Goal: Task Accomplishment & Management: Complete application form

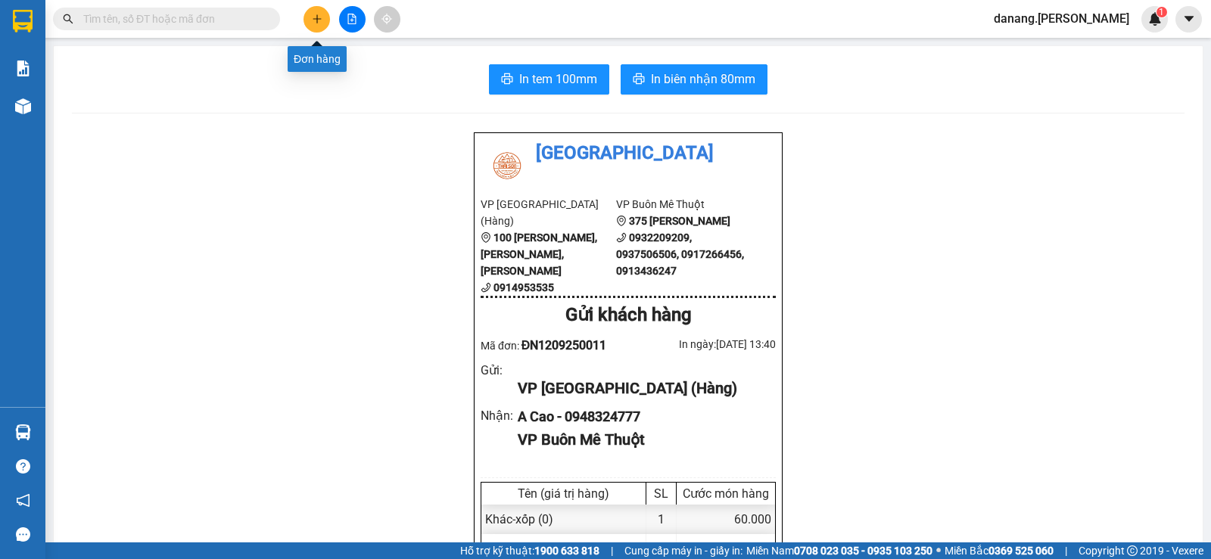
click at [307, 20] on button at bounding box center [316, 19] width 26 height 26
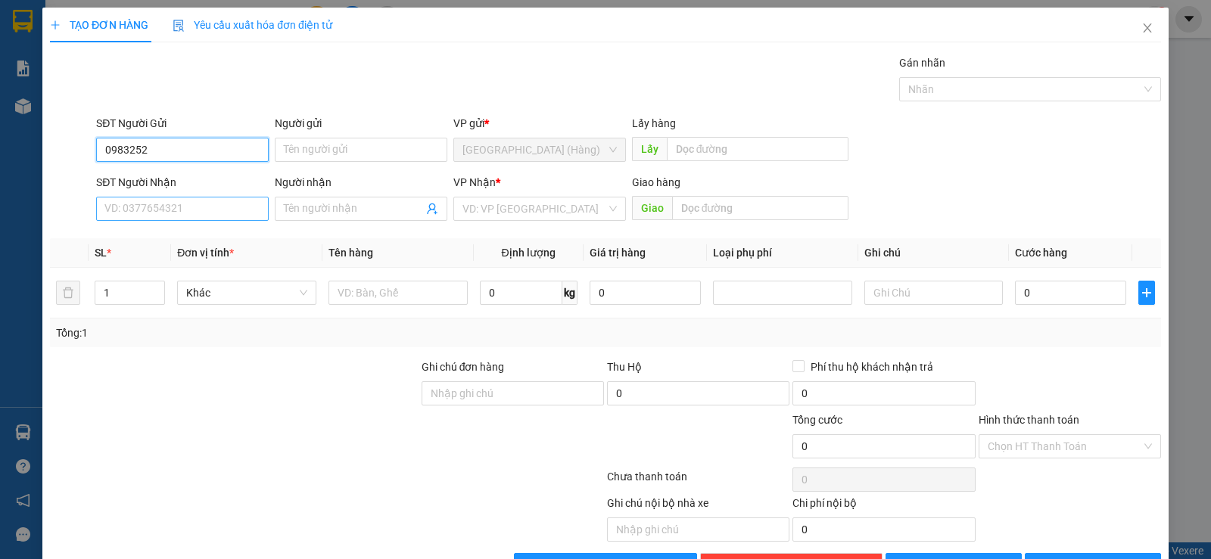
type input "0983252"
click at [119, 204] on input "SĐT Người Nhận" at bounding box center [182, 209] width 173 height 24
type input "0983252994"
click at [152, 142] on input "0983252" at bounding box center [182, 150] width 173 height 24
type input "0"
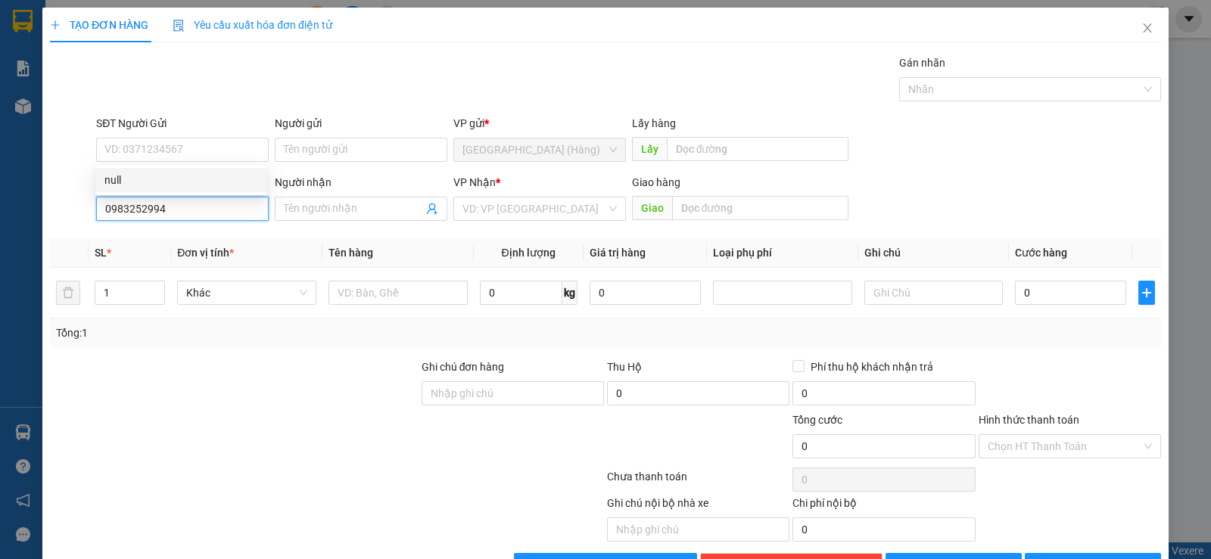
click at [191, 213] on input "0983252994" at bounding box center [182, 209] width 173 height 24
click at [167, 243] on div "0983252994 - hà" at bounding box center [180, 239] width 153 height 17
type input "hà"
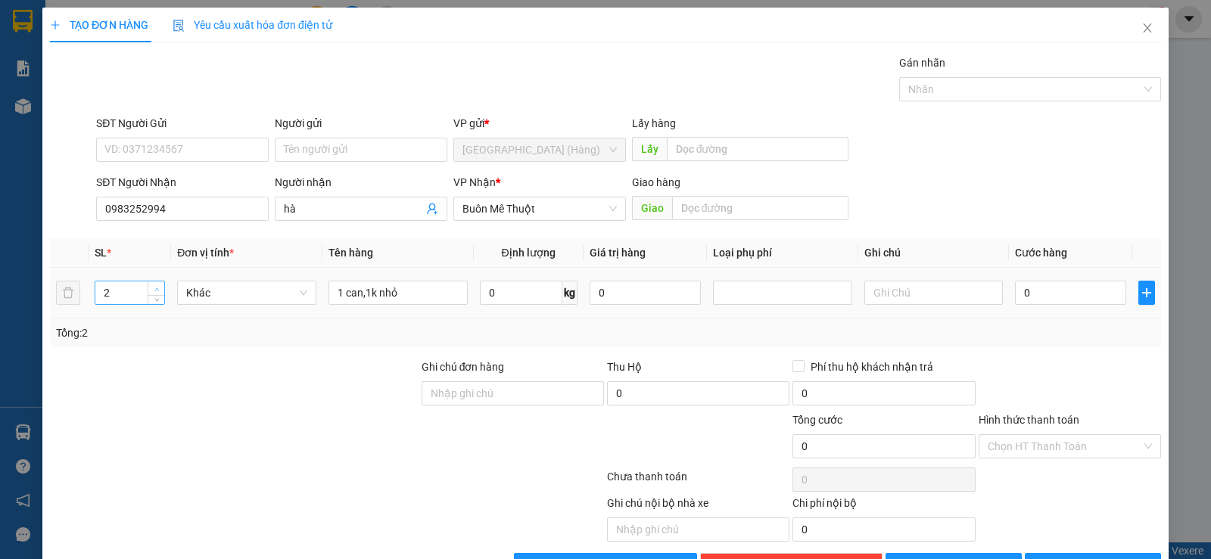
type input "3"
click at [155, 288] on icon "up" at bounding box center [156, 289] width 5 height 3
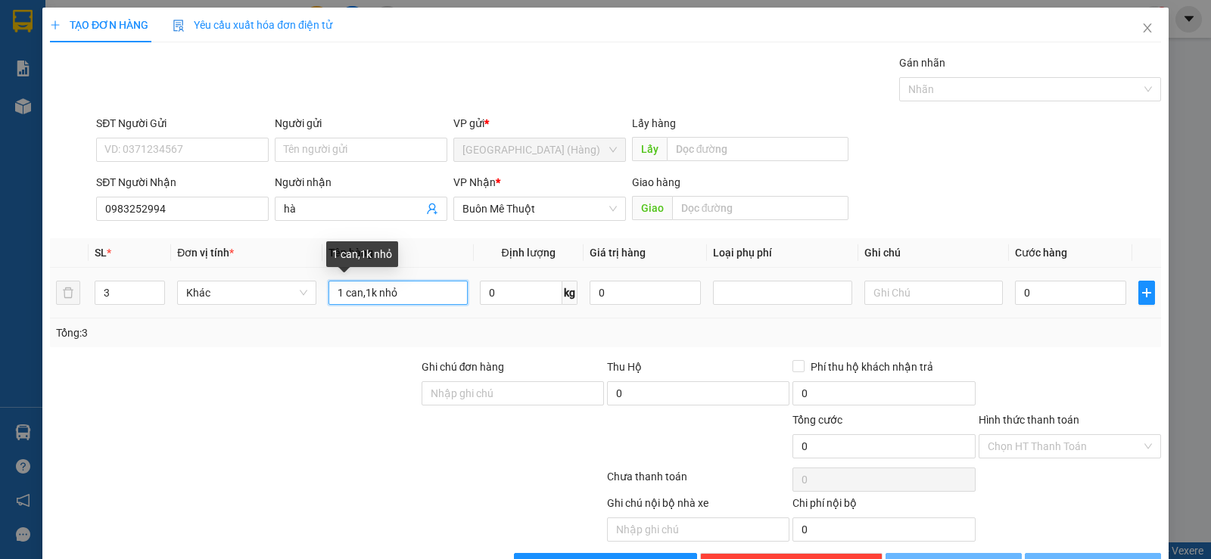
click at [405, 292] on input "1 can,1k nhỏ" at bounding box center [397, 293] width 139 height 24
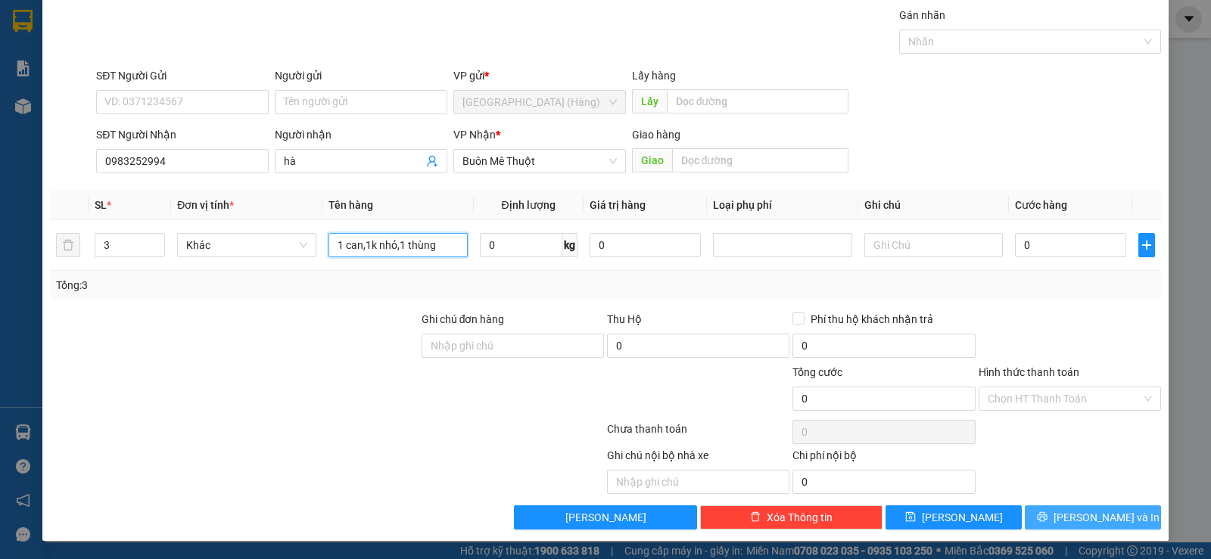
type input "1 can,1k nhỏ,1 thùng"
click at [1096, 507] on button "[PERSON_NAME] và In" at bounding box center [1093, 518] width 136 height 24
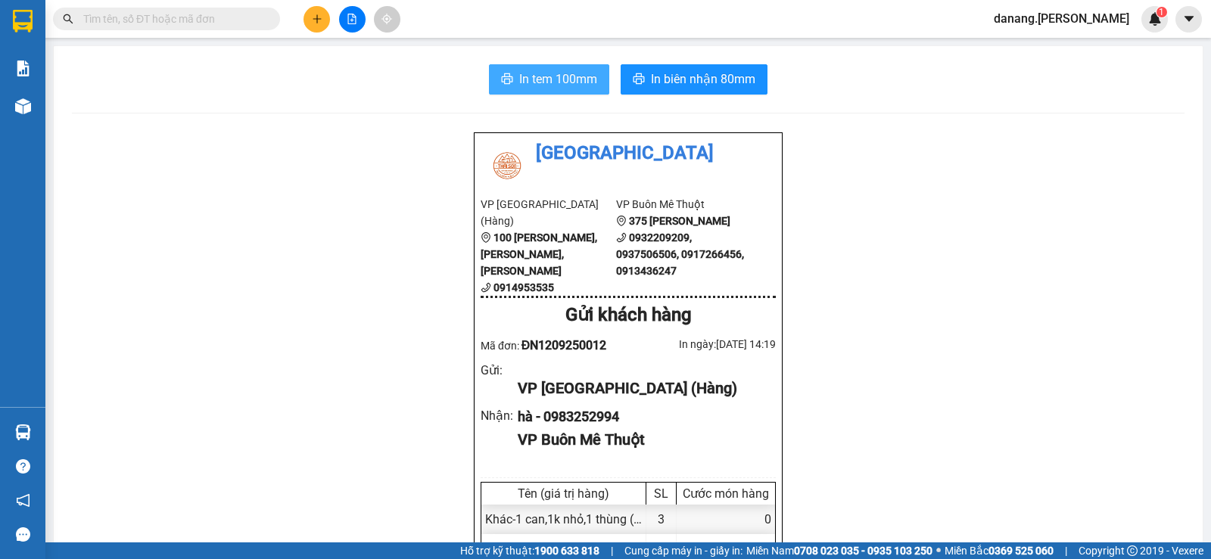
click at [561, 74] on span "In tem 100mm" at bounding box center [558, 79] width 78 height 19
click at [320, 23] on icon "plus" at bounding box center [317, 19] width 11 height 11
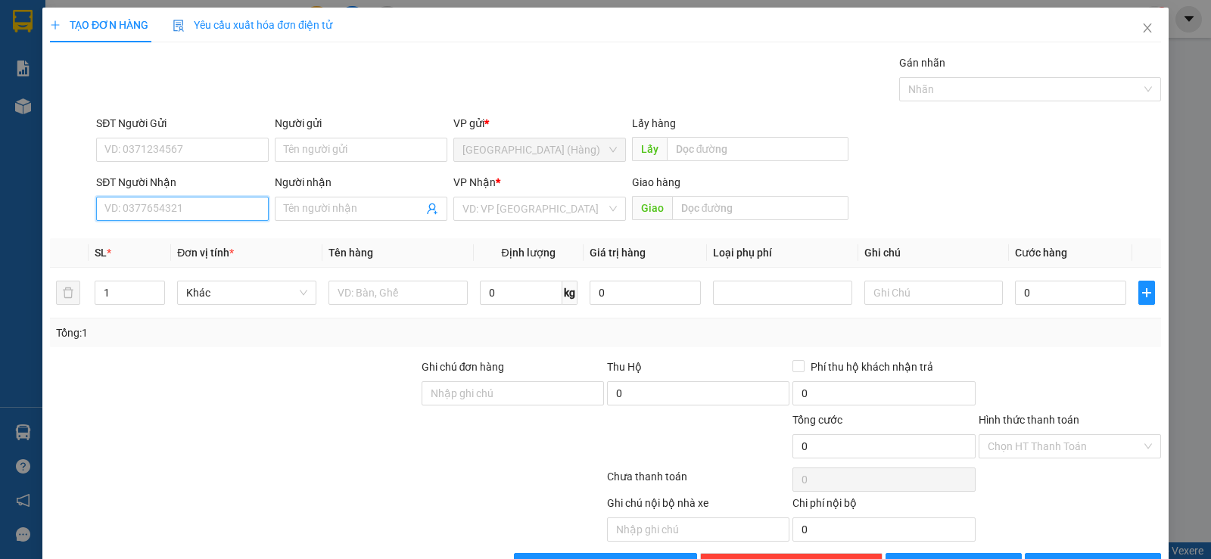
click at [159, 205] on input "SĐT Người Nhận" at bounding box center [182, 209] width 173 height 24
click at [193, 244] on div "0966527874" at bounding box center [180, 239] width 153 height 17
type input "0966527874"
type input "đạt lý"
type input "70.000"
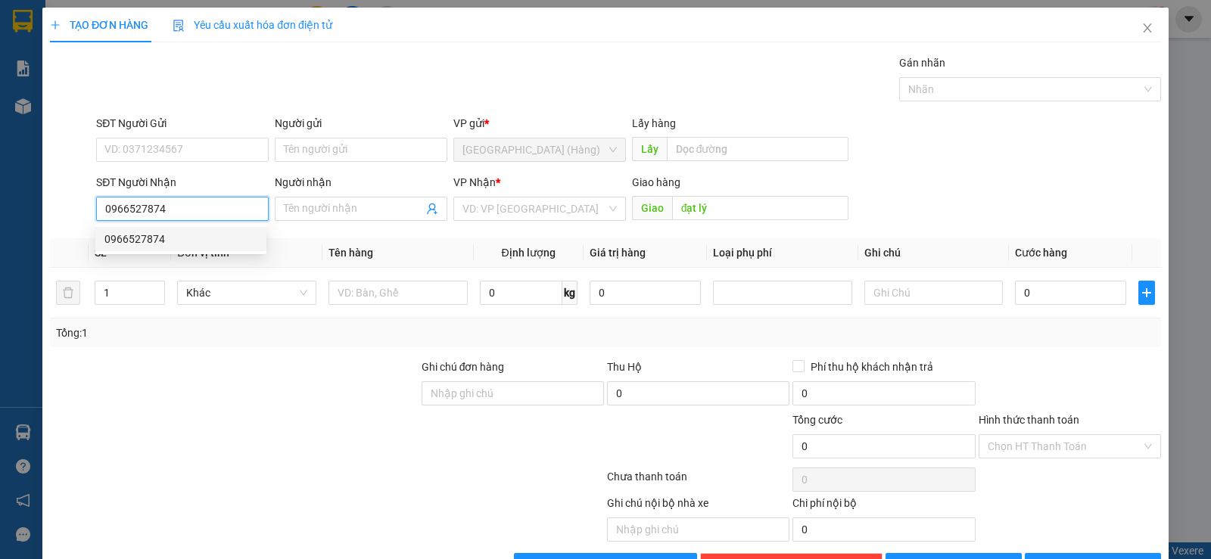
type input "70.000"
type input "0966527874"
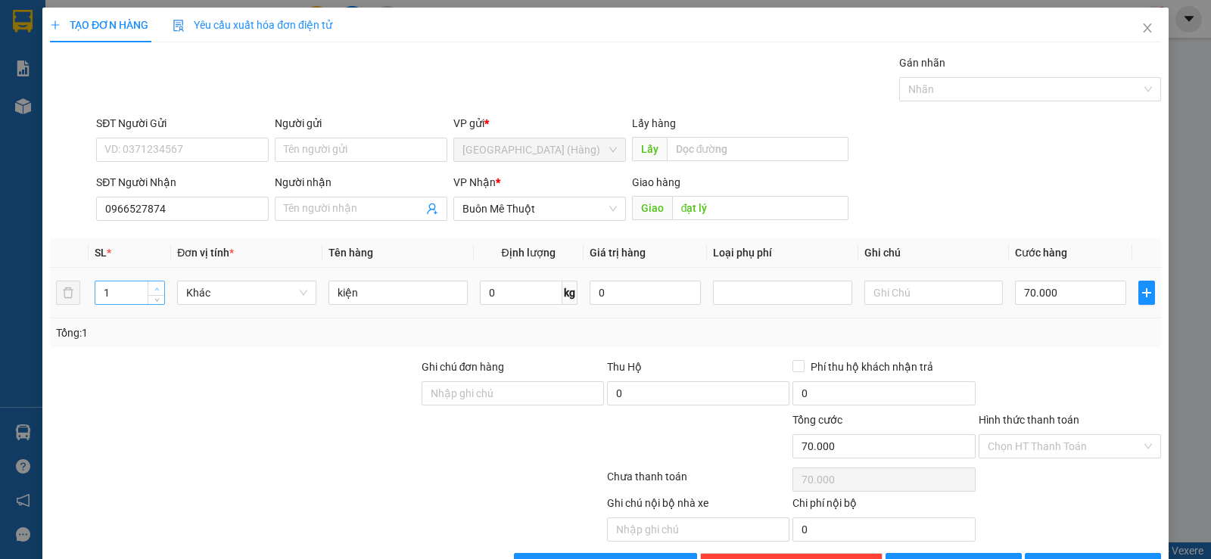
type input "2"
click at [160, 285] on span "up" at bounding box center [156, 289] width 9 height 9
click at [1022, 292] on input "70.000" at bounding box center [1070, 293] width 111 height 24
type input "0"
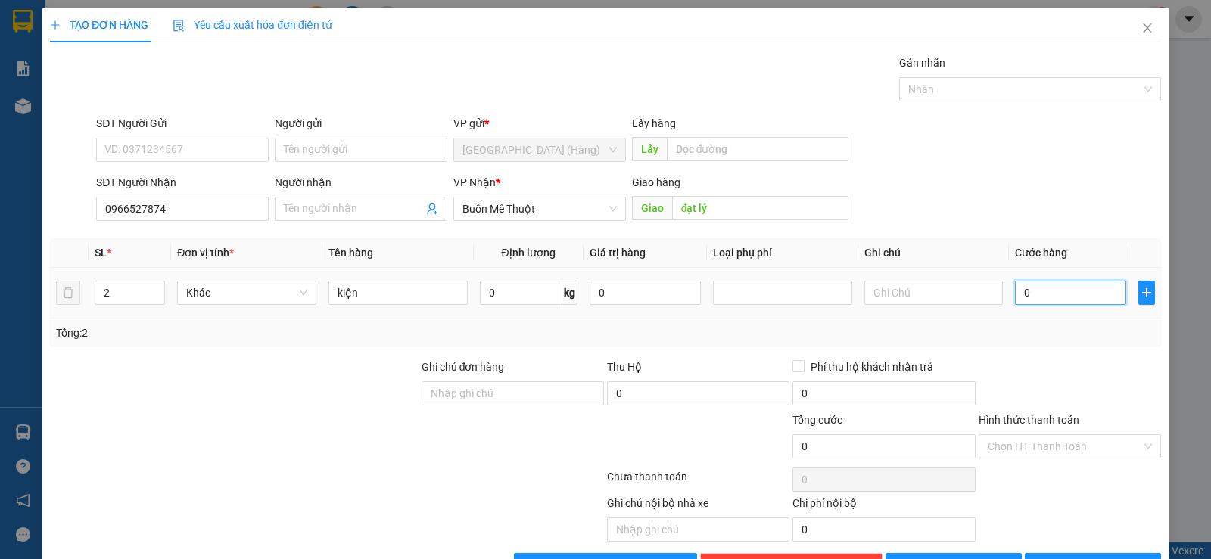
type input "0"
click at [1015, 294] on input "0" at bounding box center [1070, 293] width 111 height 24
type input "80"
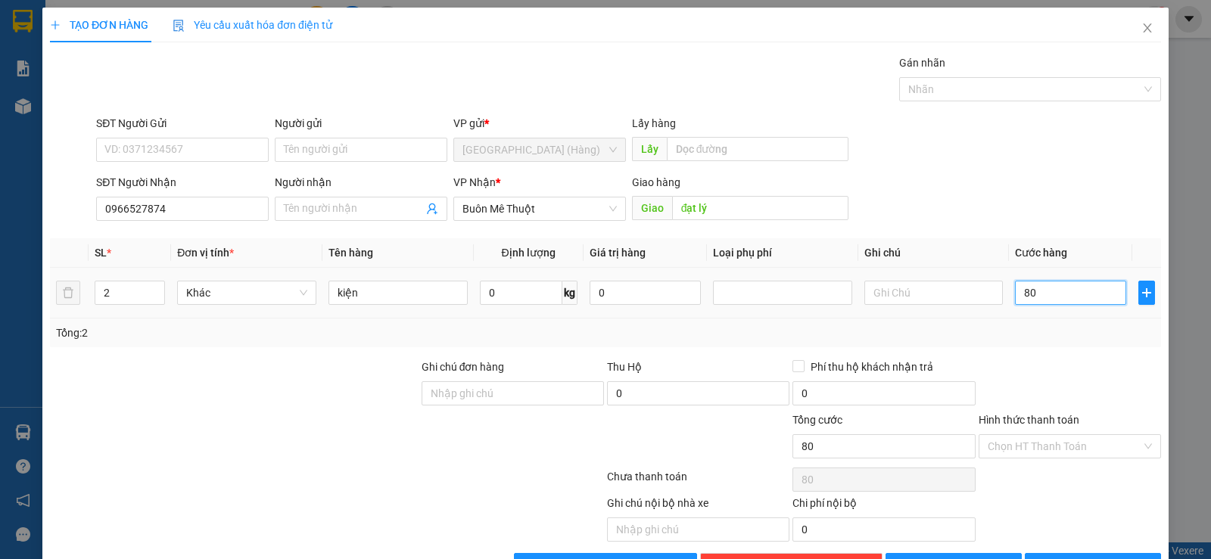
type input "800"
type input "8.000"
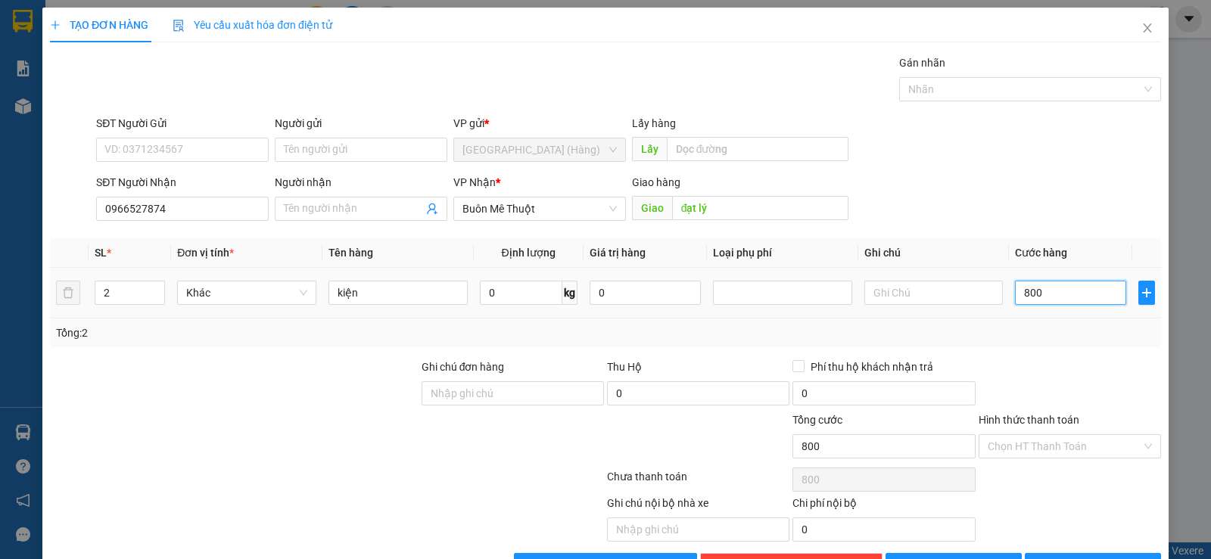
type input "8.000"
type input "80.000"
click at [1069, 557] on span "[PERSON_NAME] và In" at bounding box center [1107, 565] width 106 height 17
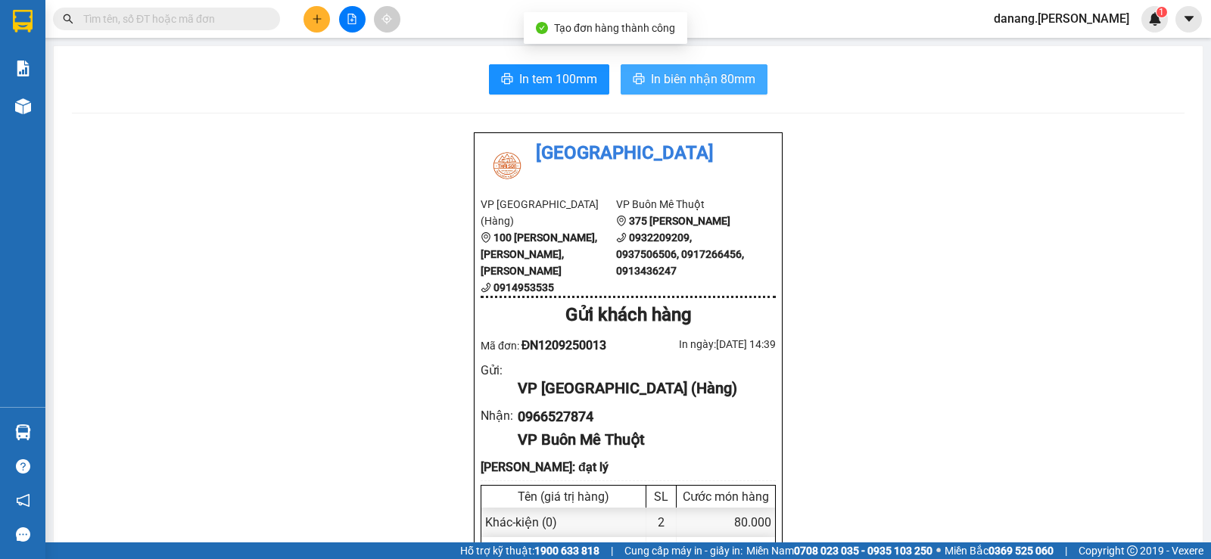
click at [652, 82] on span "In biên nhận 80mm" at bounding box center [703, 79] width 104 height 19
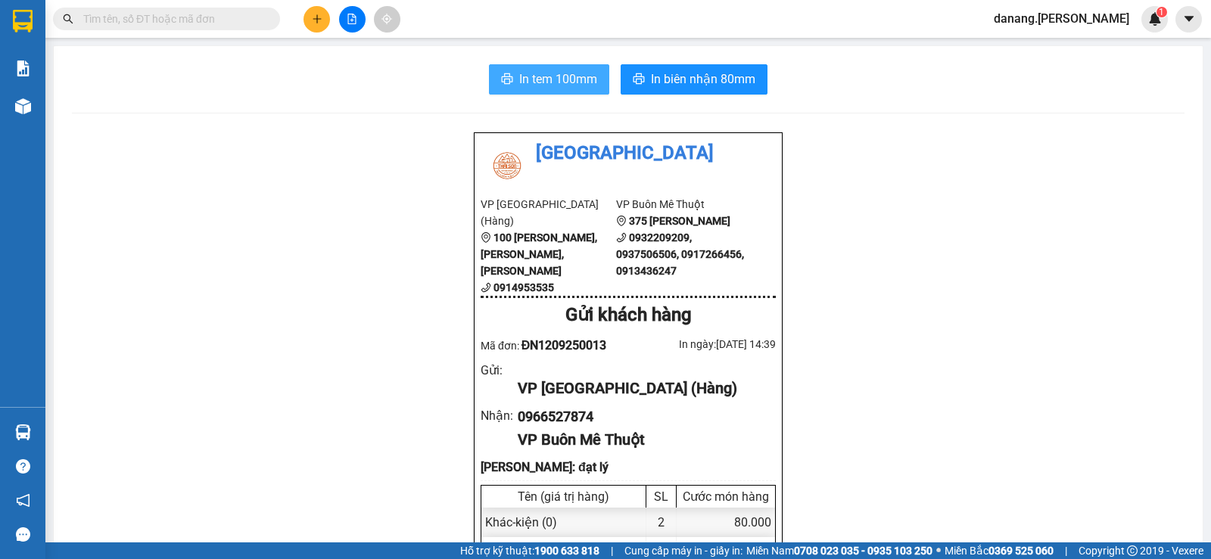
click at [554, 74] on span "In tem 100mm" at bounding box center [558, 79] width 78 height 19
click at [319, 14] on icon "plus" at bounding box center [317, 19] width 11 height 11
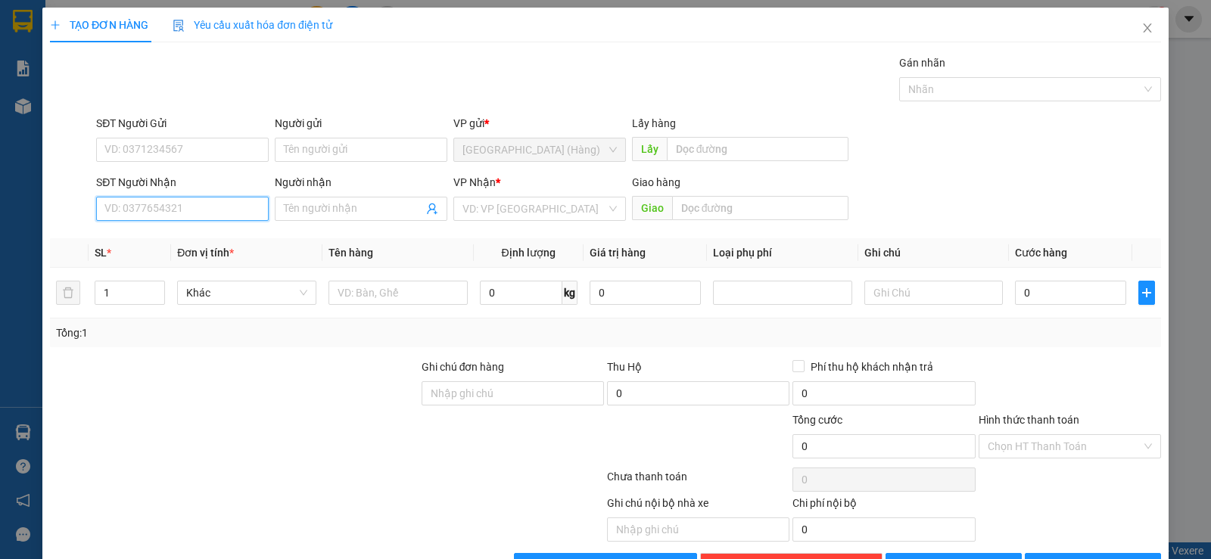
click at [157, 205] on input "SĐT Người Nhận" at bounding box center [182, 209] width 173 height 24
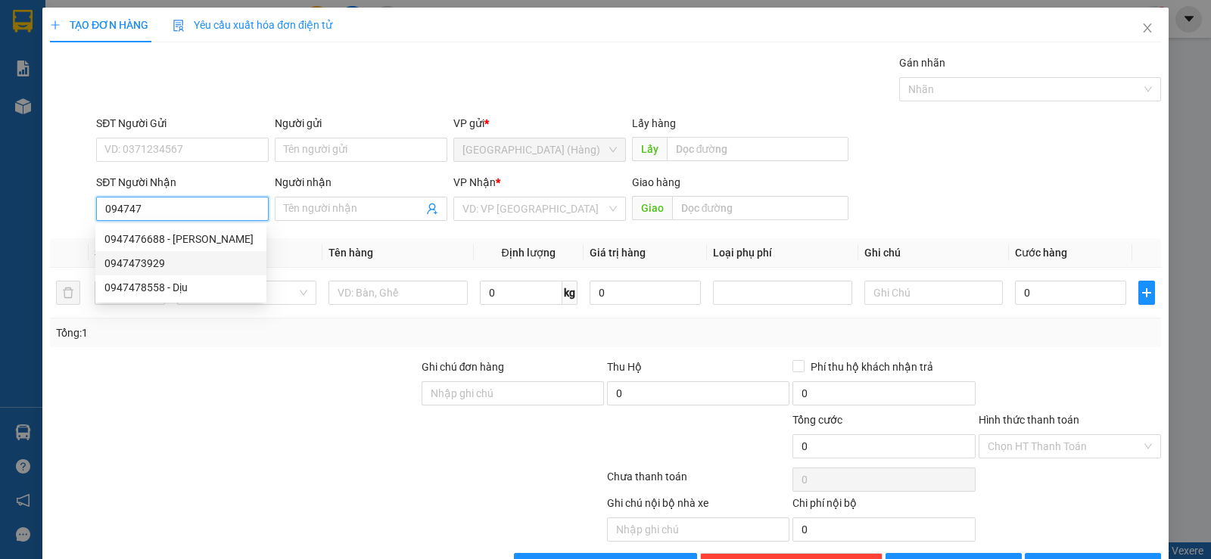
click at [154, 266] on div "0947473929" at bounding box center [180, 263] width 153 height 17
type input "0947473929"
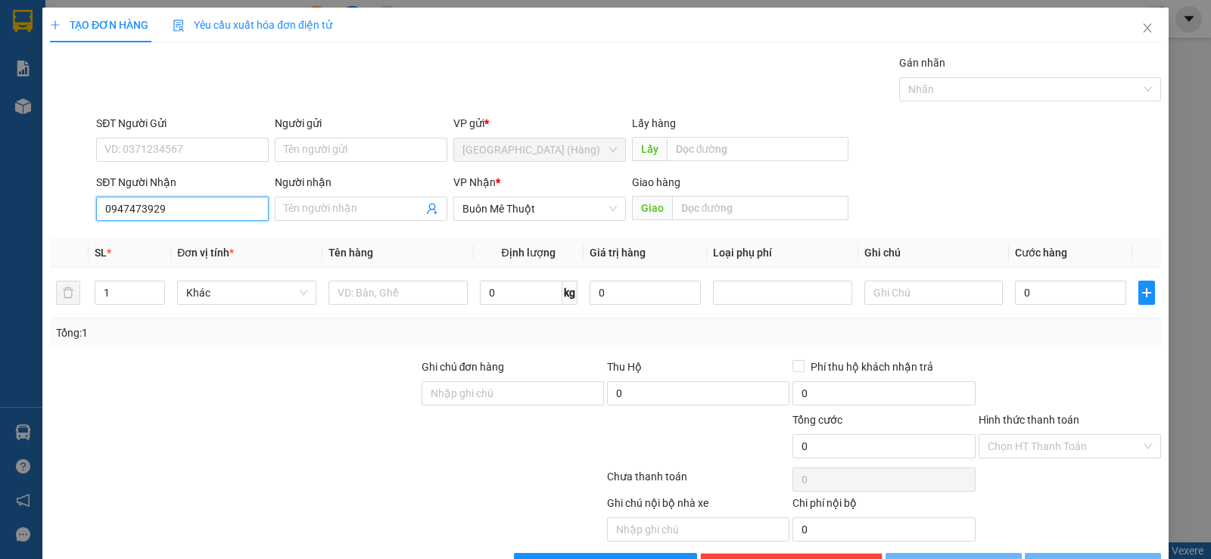
type input "40.000"
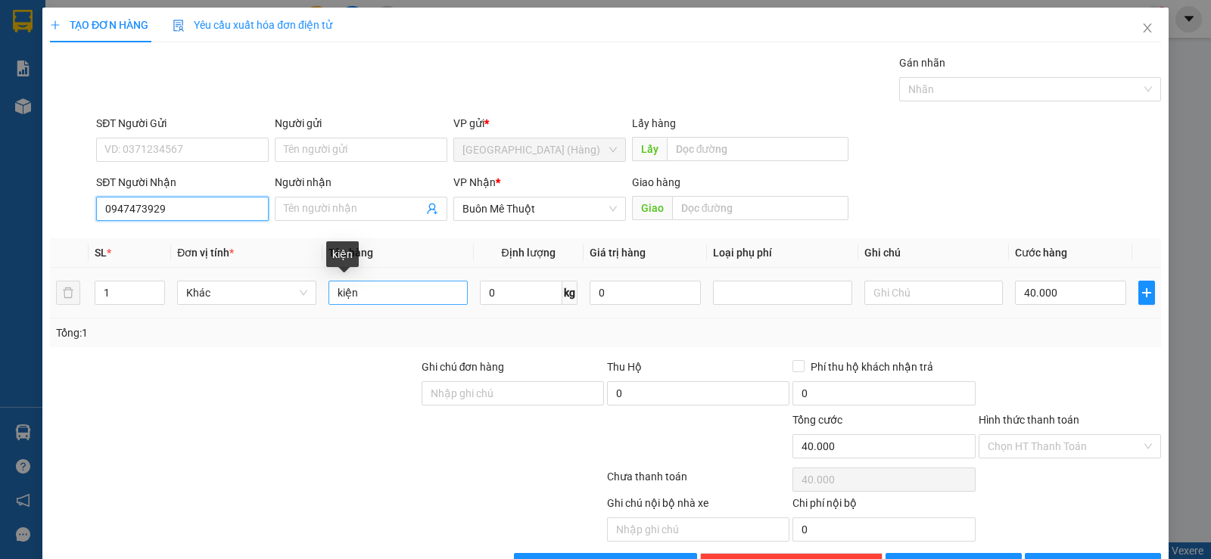
type input "0947473929"
click at [378, 291] on input "kiện" at bounding box center [397, 293] width 139 height 24
click at [1063, 290] on input "40.000" at bounding box center [1070, 293] width 111 height 24
type input "0"
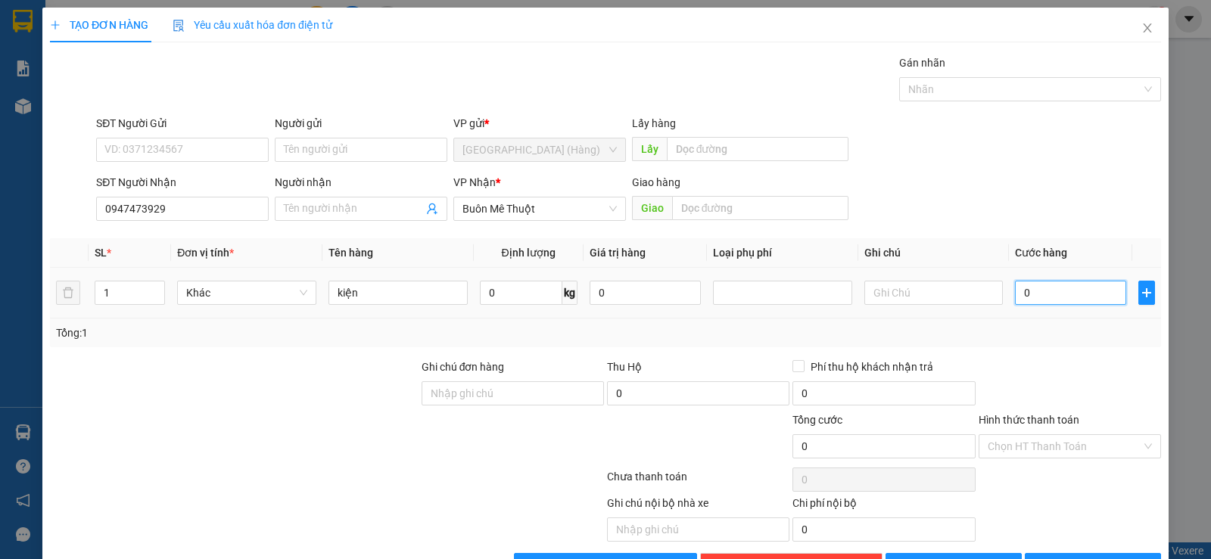
type input "0"
click at [1015, 288] on input "0" at bounding box center [1070, 293] width 111 height 24
type input "80"
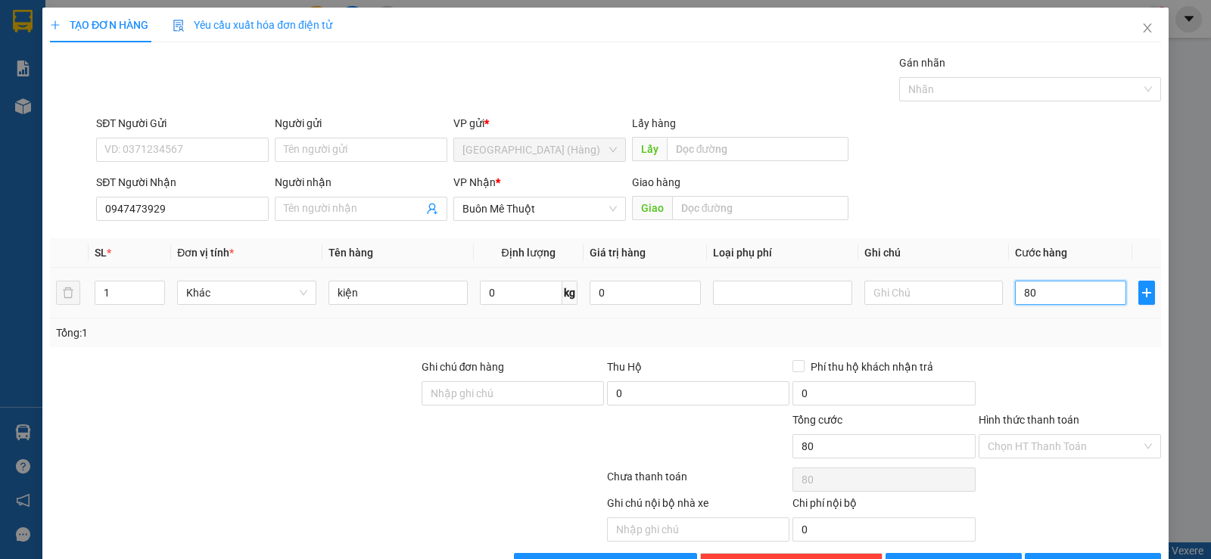
type input "800"
type input "8.000"
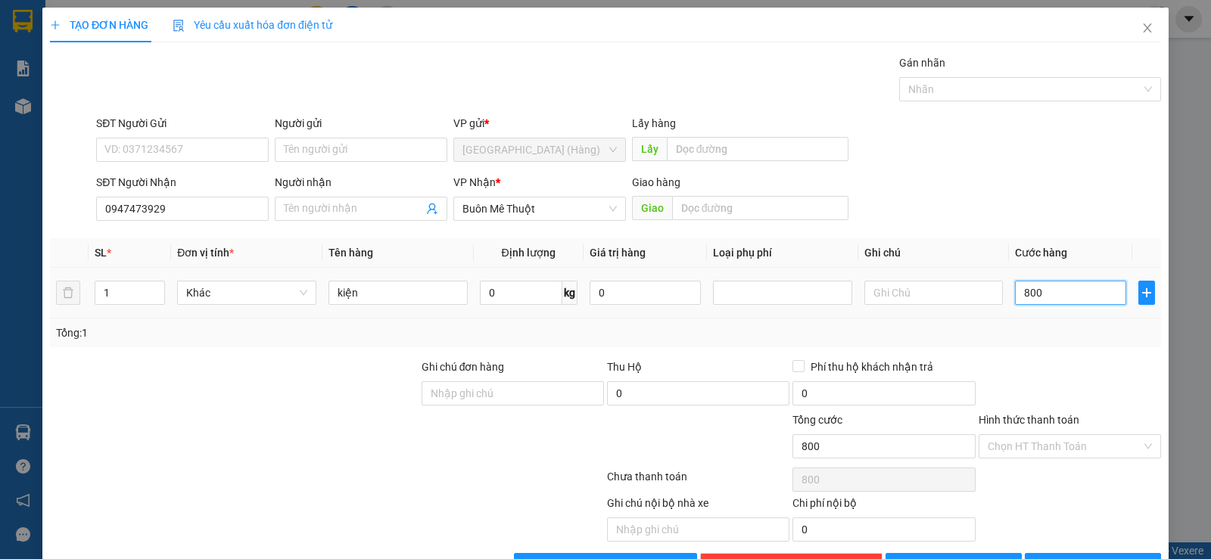
type input "8.000"
type input "80.000"
click at [1019, 446] on input "Hình thức thanh toán" at bounding box center [1065, 446] width 154 height 23
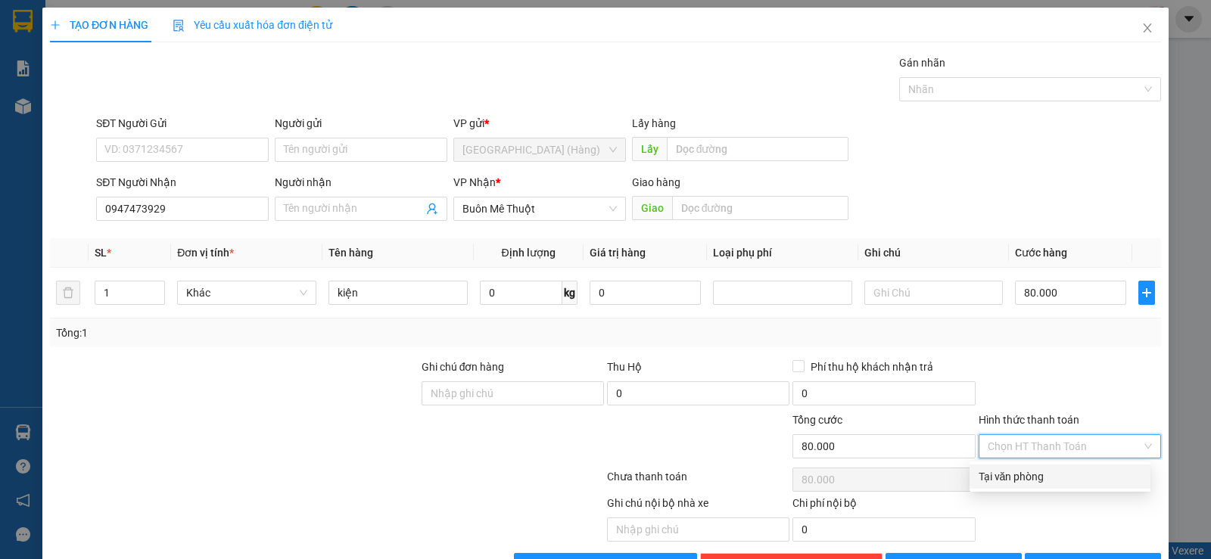
click at [1029, 481] on div "Tại văn phòng" at bounding box center [1060, 476] width 163 height 17
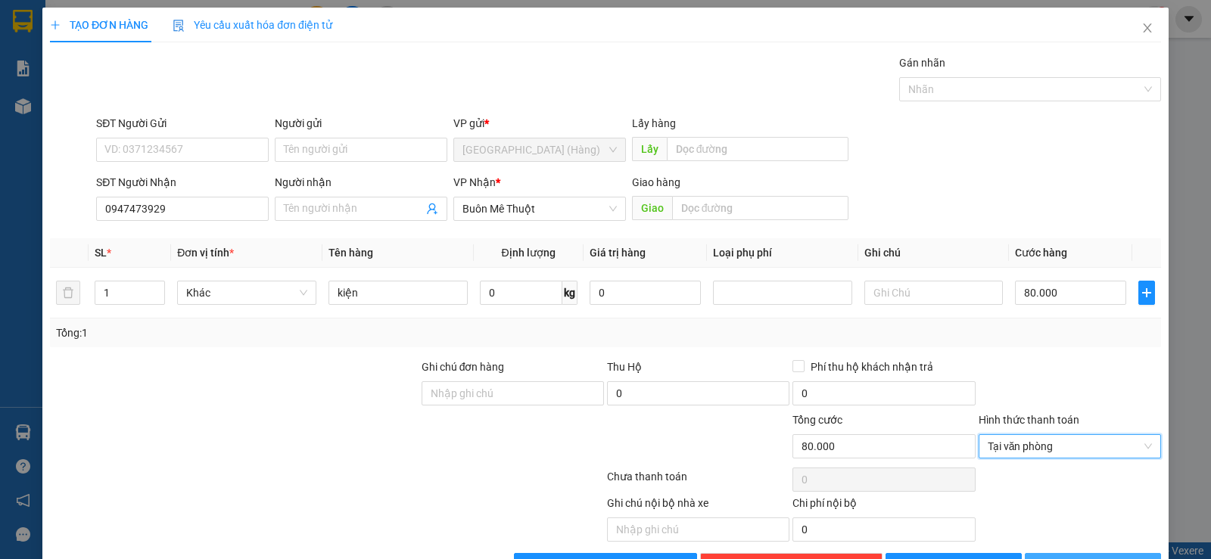
click at [1075, 557] on span "[PERSON_NAME] và In" at bounding box center [1107, 565] width 106 height 17
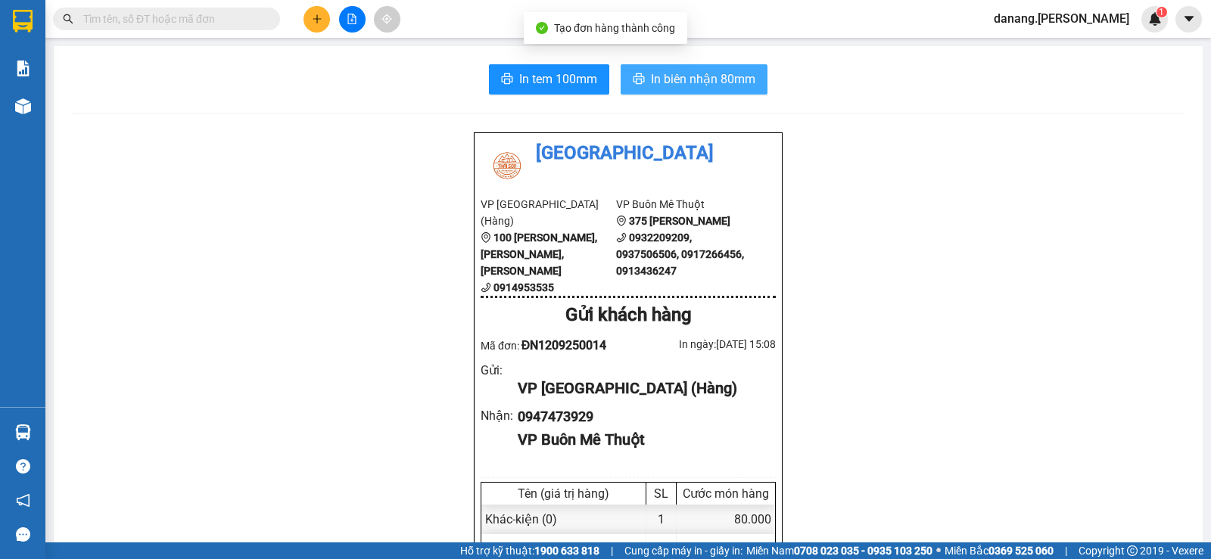
click at [696, 84] on span "In biên nhận 80mm" at bounding box center [703, 79] width 104 height 19
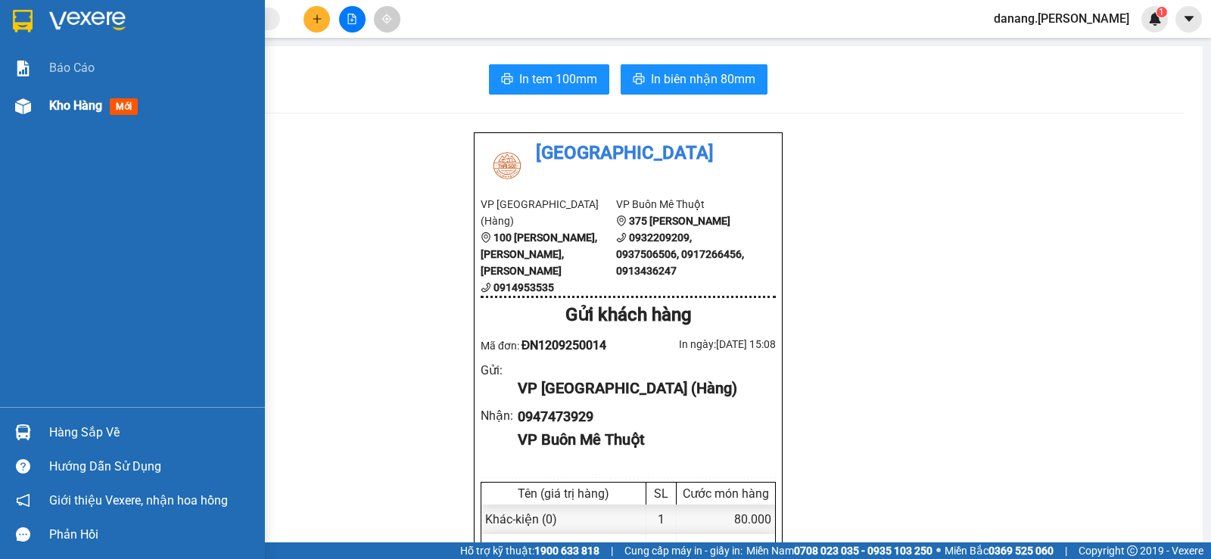
click at [66, 100] on span "Kho hàng" at bounding box center [75, 105] width 53 height 14
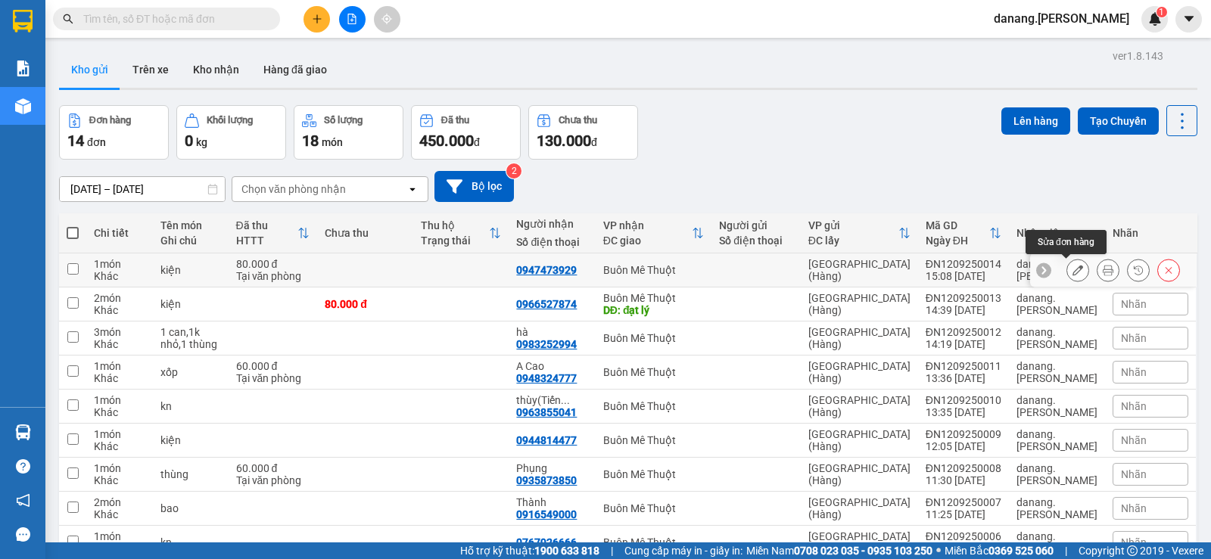
click at [1072, 273] on icon at bounding box center [1077, 270] width 11 height 11
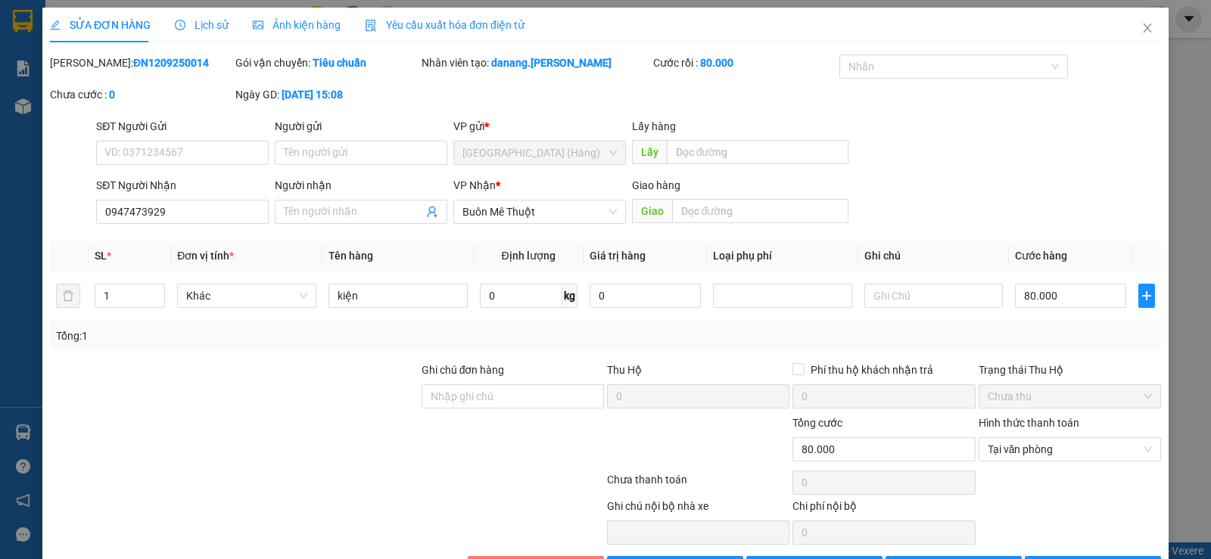
drag, startPoint x: 541, startPoint y: 521, endPoint x: 542, endPoint y: 513, distance: 7.6
click at [542, 559] on span "Hủy Đơn Hàng" at bounding box center [544, 568] width 70 height 17
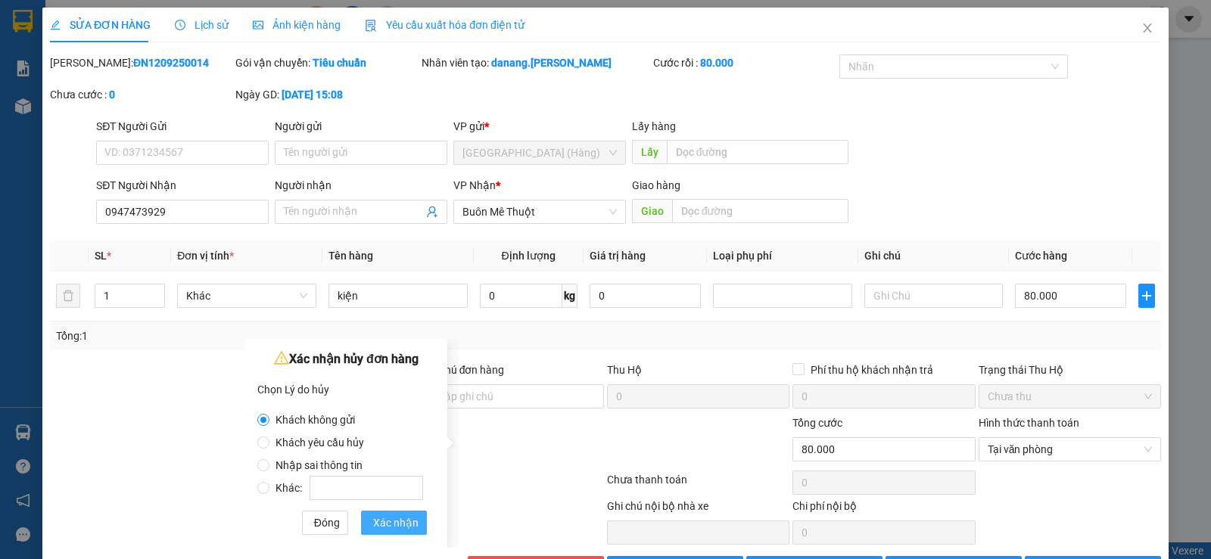
click at [395, 523] on span "Xác nhận" at bounding box center [395, 523] width 45 height 17
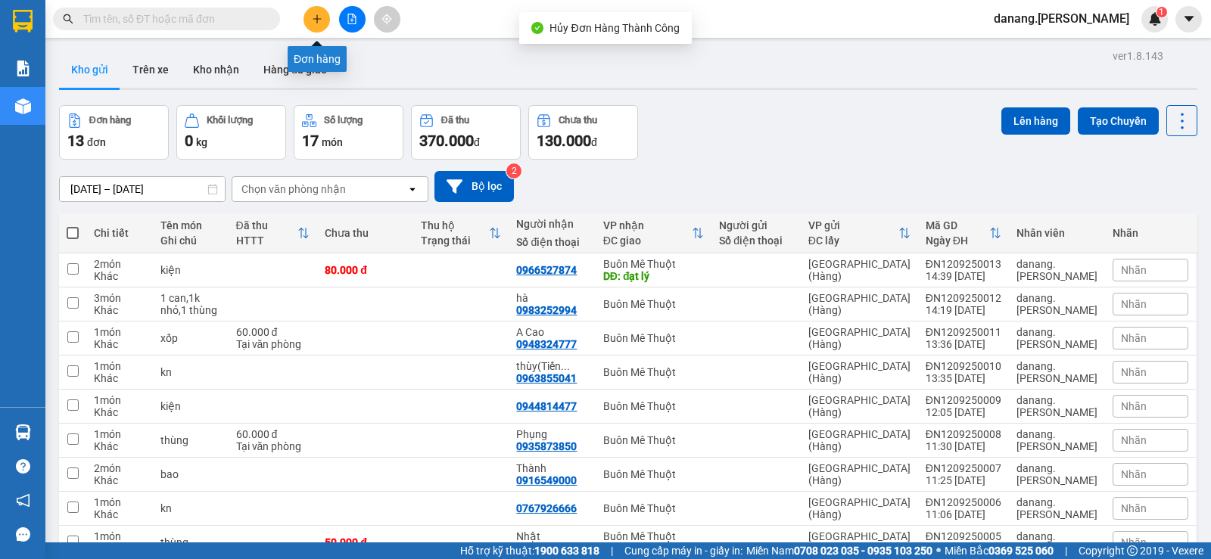
click at [313, 24] on button at bounding box center [316, 19] width 26 height 26
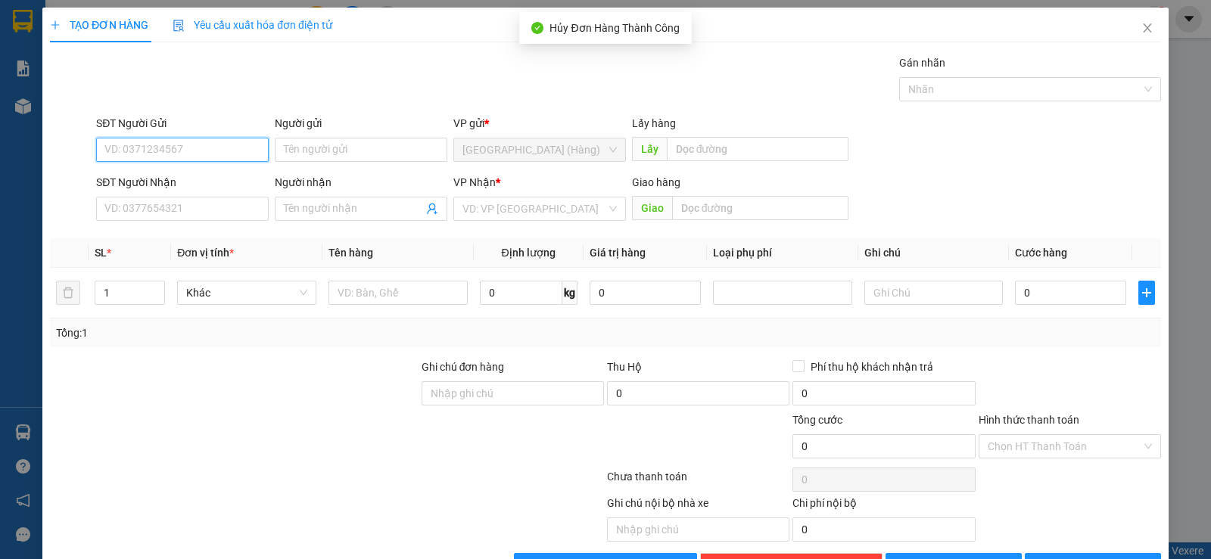
click at [161, 150] on input "SĐT Người Gửi" at bounding box center [182, 150] width 173 height 24
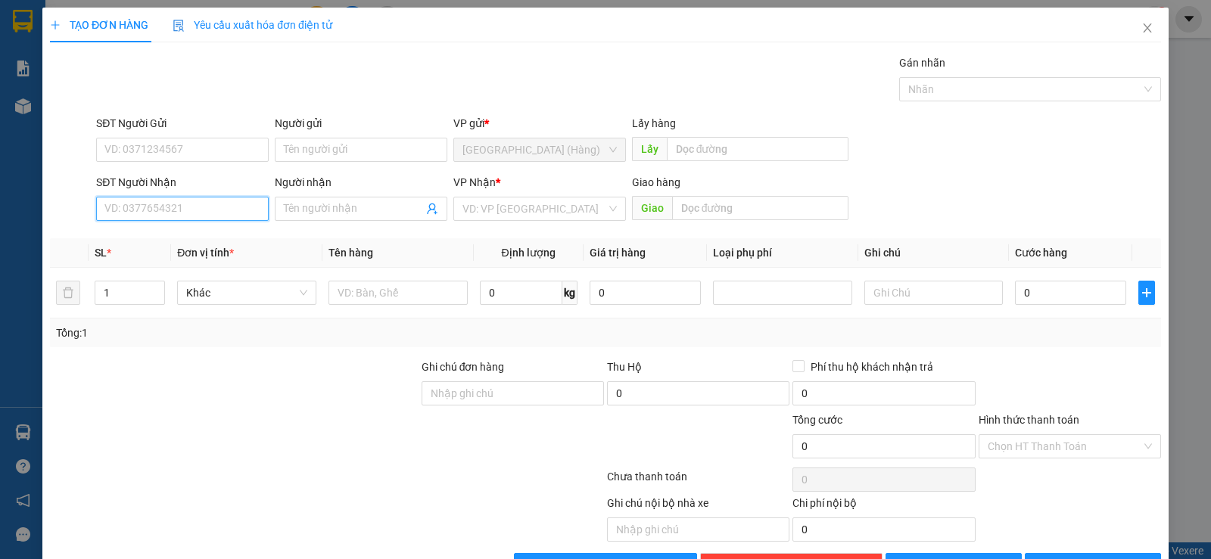
click at [162, 212] on input "SĐT Người Nhận" at bounding box center [182, 209] width 173 height 24
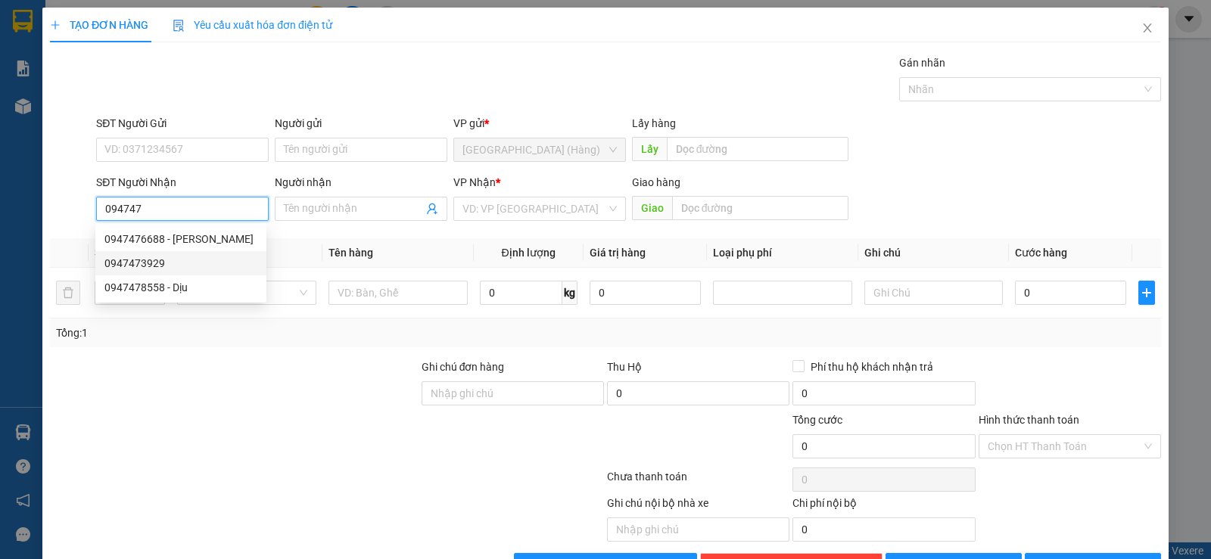
click at [213, 259] on div "0947473929" at bounding box center [180, 263] width 153 height 17
type input "0947473929"
type input "40.000"
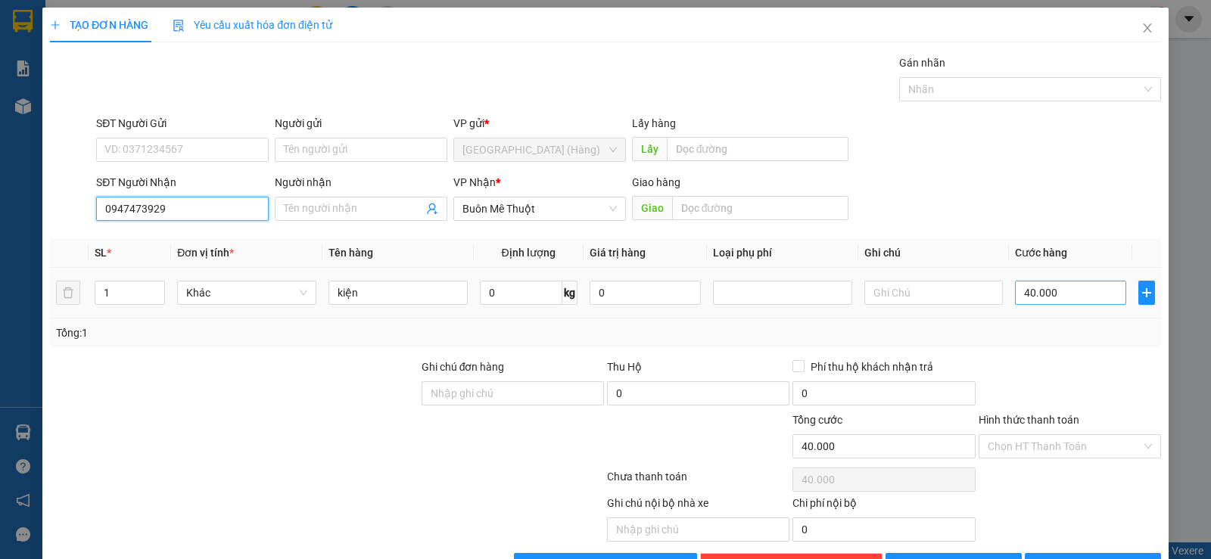
type input "0947473929"
click at [1063, 282] on input "40.000" at bounding box center [1070, 293] width 111 height 24
type input "7"
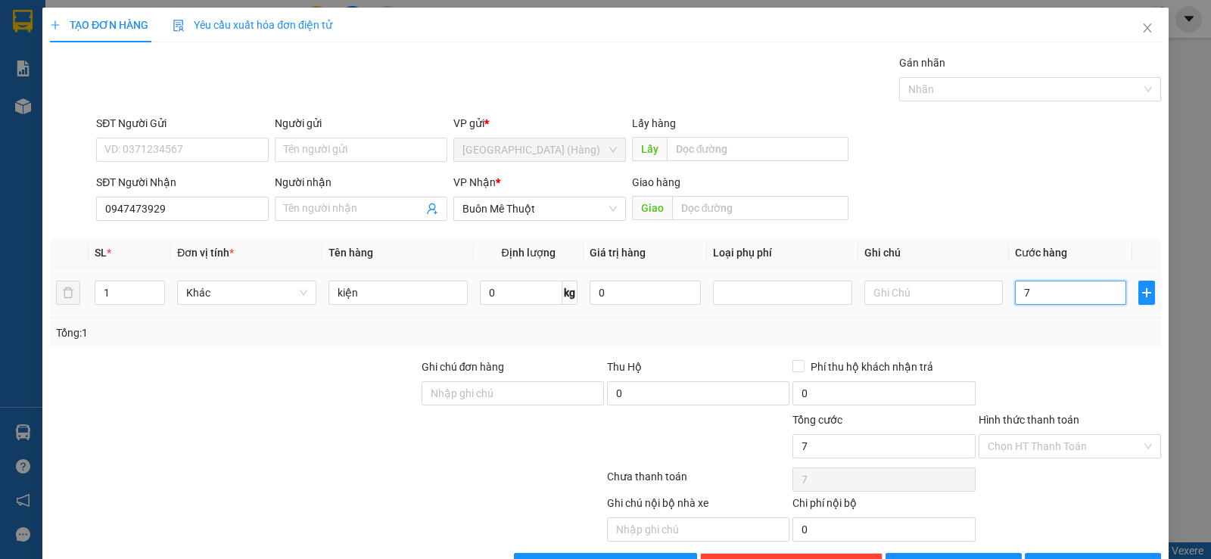
type input "70"
type input "700"
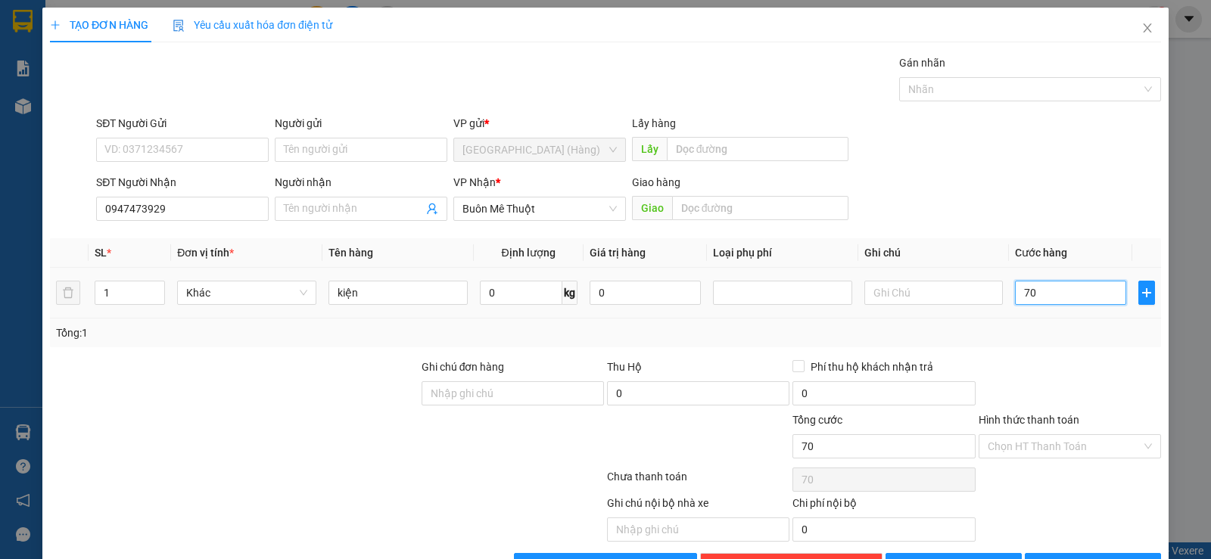
type input "700"
type input "7.000"
type input "70.000"
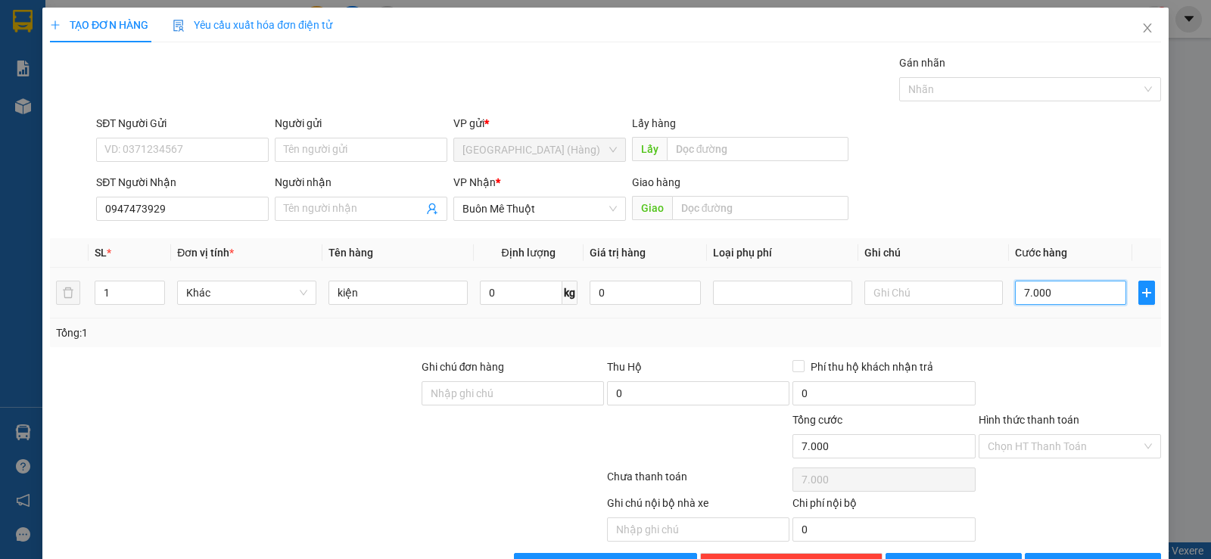
type input "70.000"
type input "7.000"
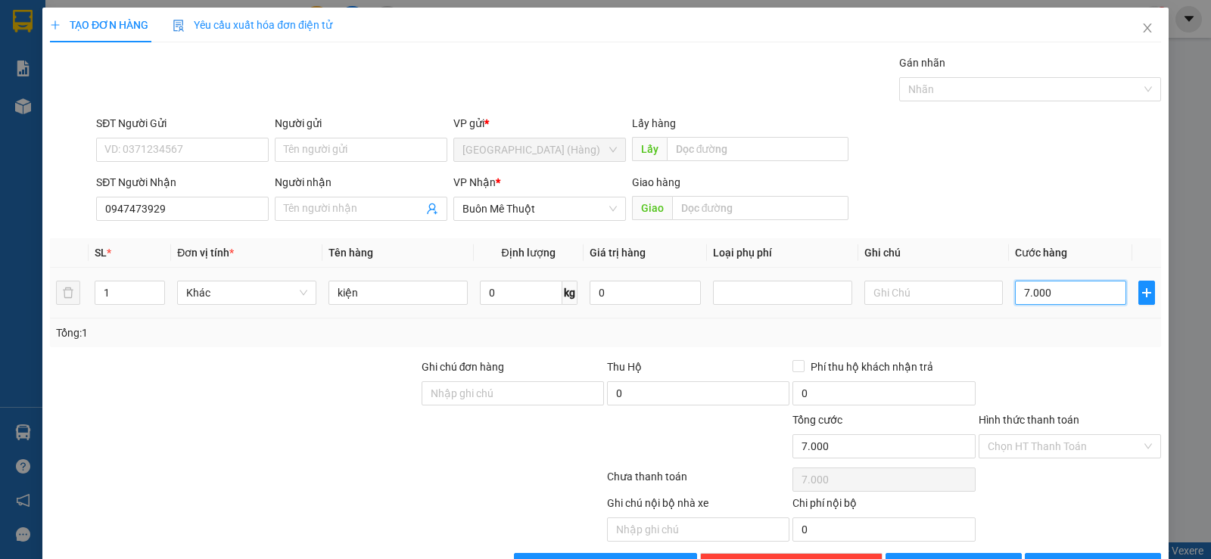
type input "700"
type input "70"
type input "7"
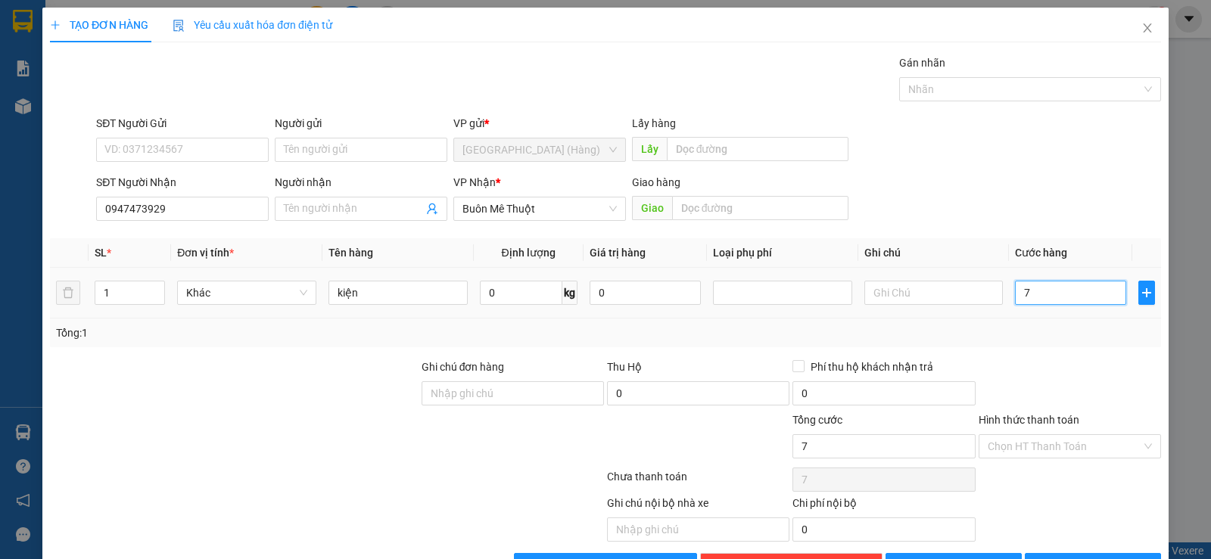
type input "0"
click at [1015, 281] on input "0" at bounding box center [1070, 293] width 111 height 24
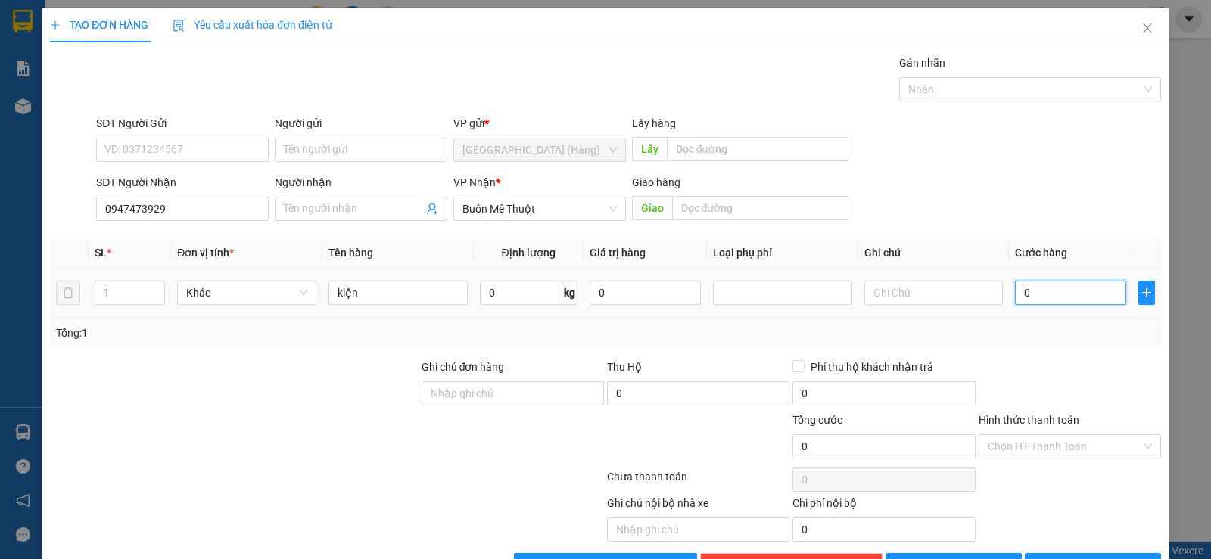
type input "60"
type input "600"
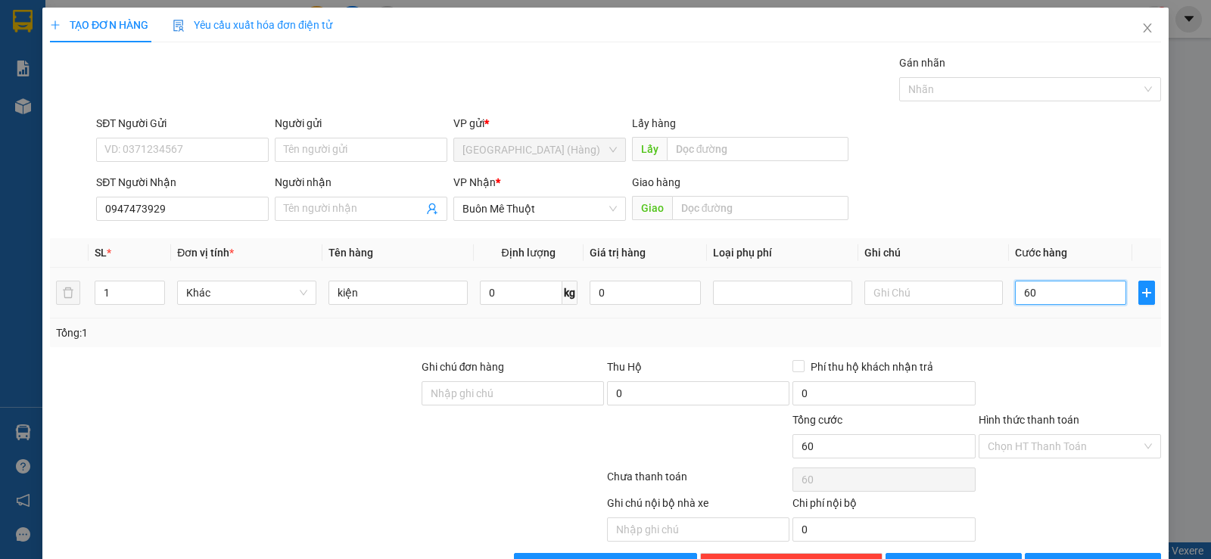
type input "600"
type input "6.000"
type input "60.000"
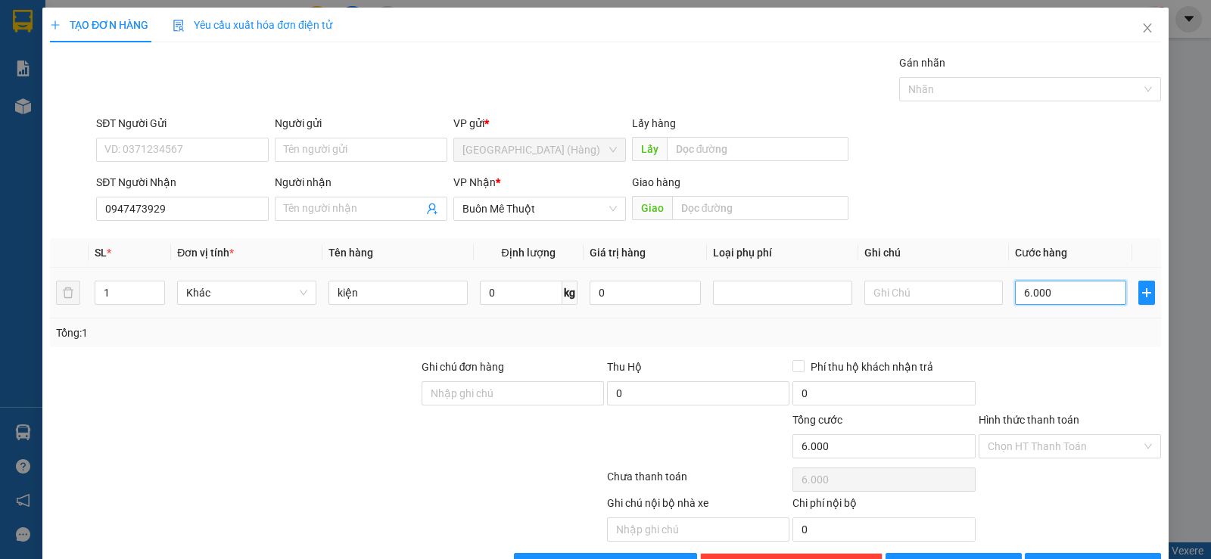
type input "60.000"
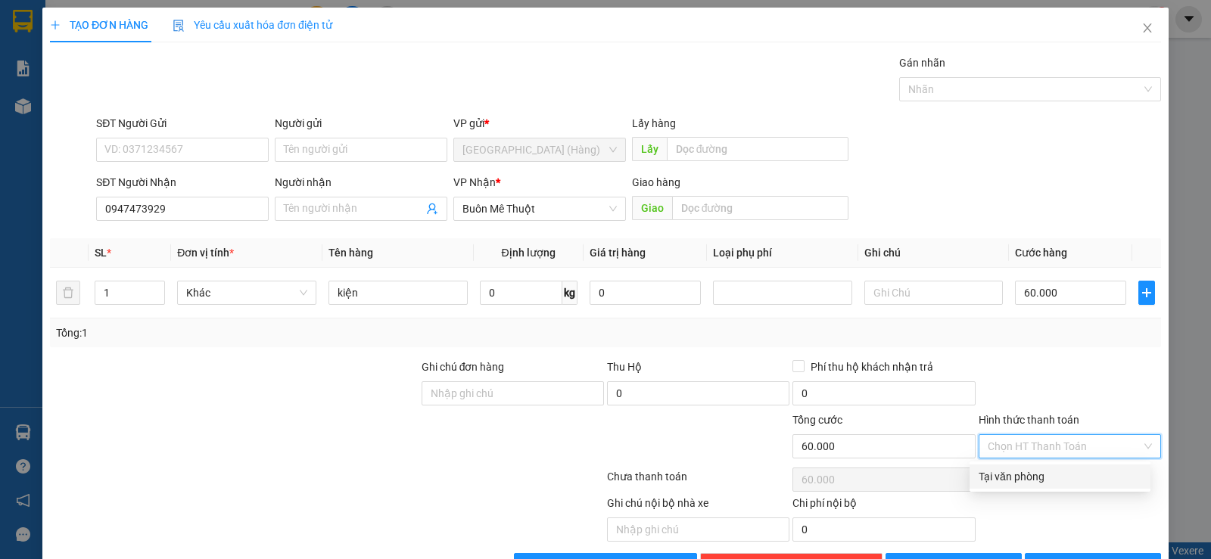
click at [1044, 435] on input "Hình thức thanh toán" at bounding box center [1065, 446] width 154 height 23
click at [1045, 468] on div "Tại văn phòng" at bounding box center [1060, 476] width 163 height 17
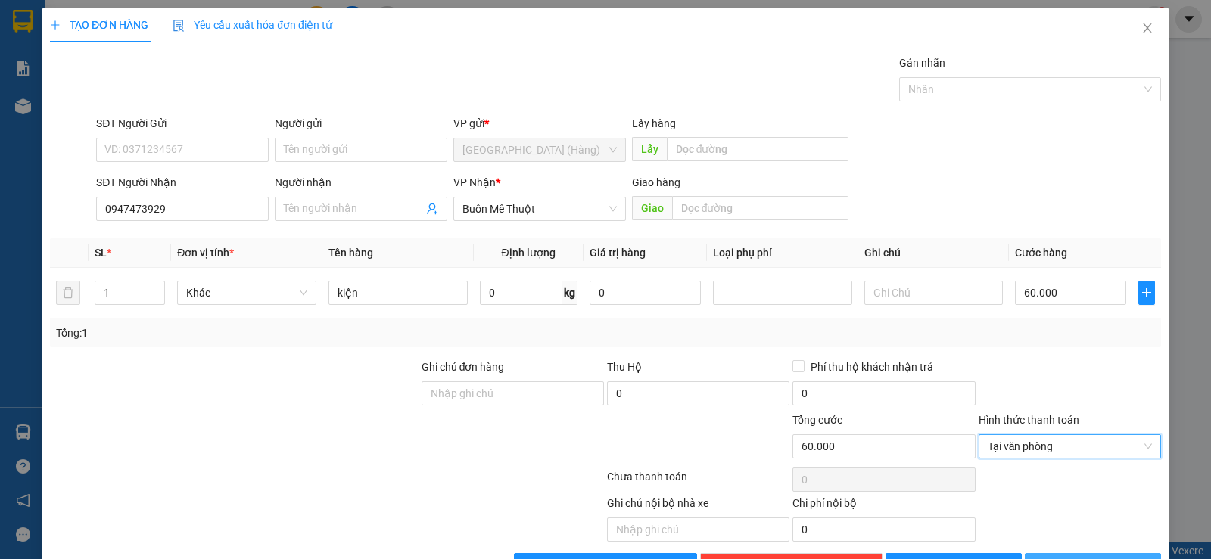
click at [1109, 557] on span "[PERSON_NAME] và In" at bounding box center [1107, 565] width 106 height 17
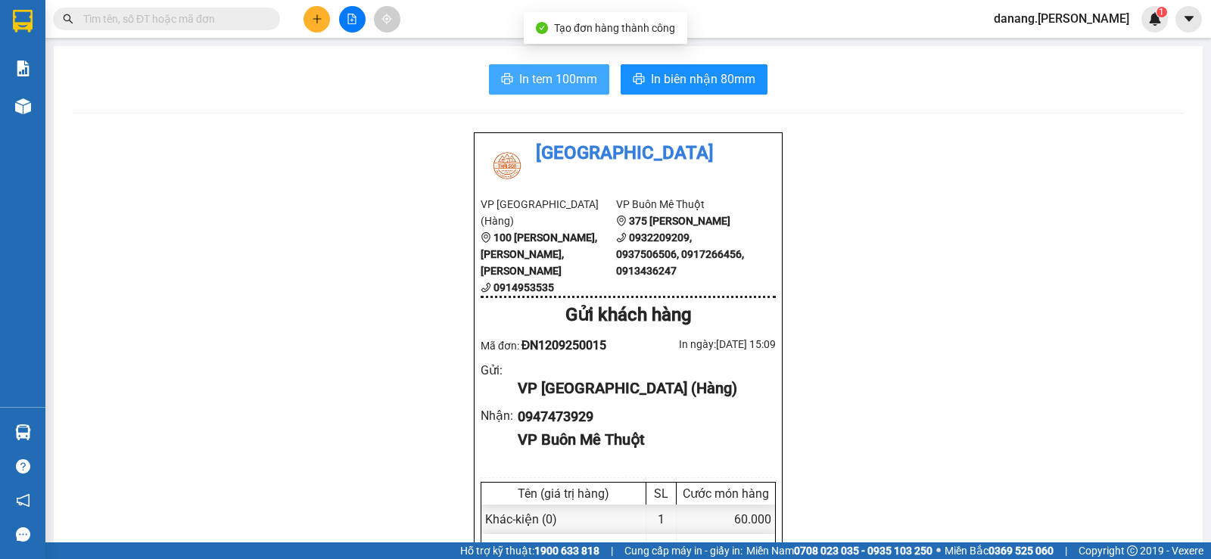
click at [520, 81] on span "In tem 100mm" at bounding box center [558, 79] width 78 height 19
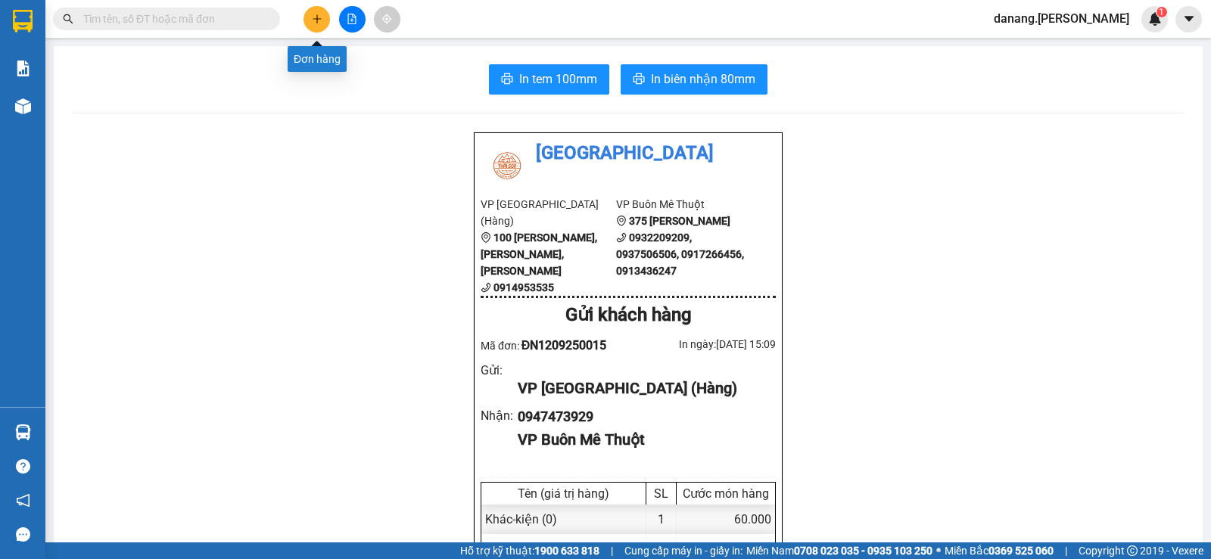
click at [310, 18] on button at bounding box center [316, 19] width 26 height 26
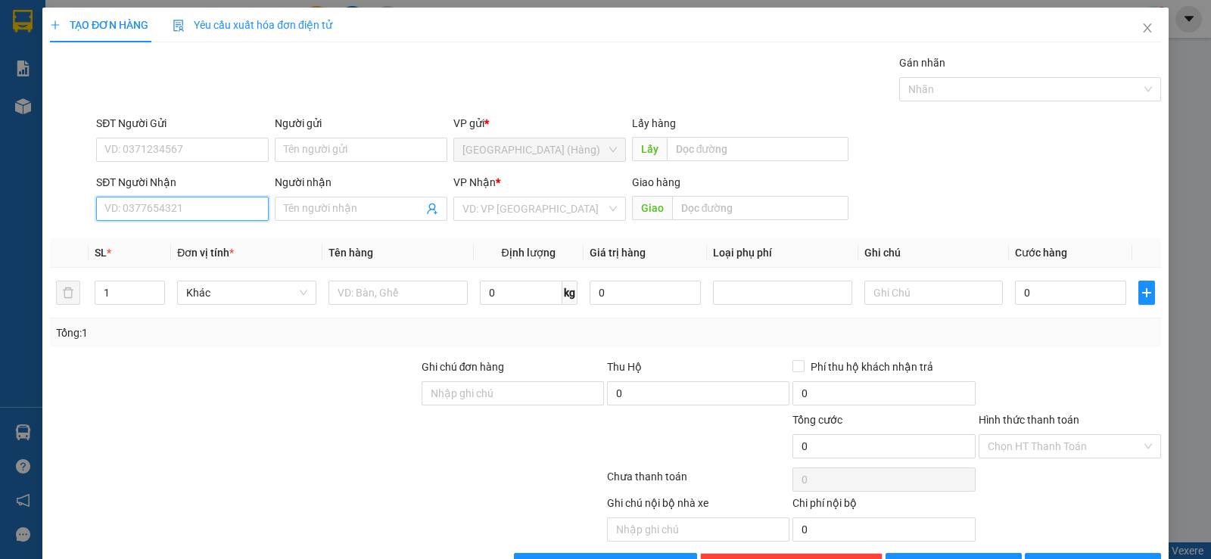
click at [131, 215] on input "SĐT Người Nhận" at bounding box center [182, 209] width 173 height 24
type input "0913082"
click at [149, 232] on div "0913082947" at bounding box center [180, 239] width 153 height 17
click at [1057, 553] on button "[PERSON_NAME] và In" at bounding box center [1093, 565] width 136 height 24
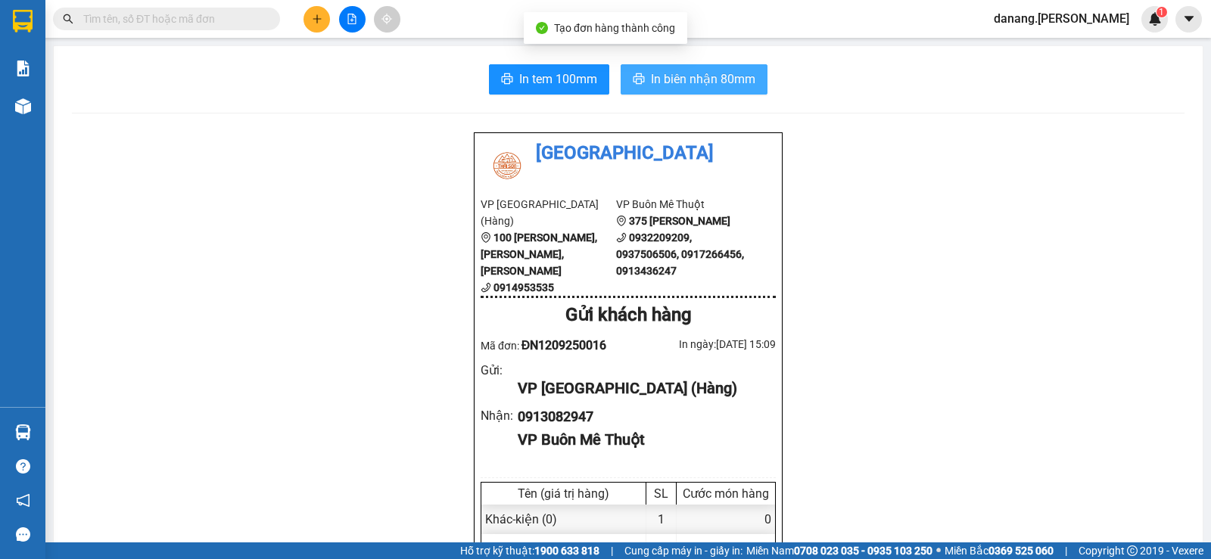
click at [688, 82] on span "In biên nhận 80mm" at bounding box center [703, 79] width 104 height 19
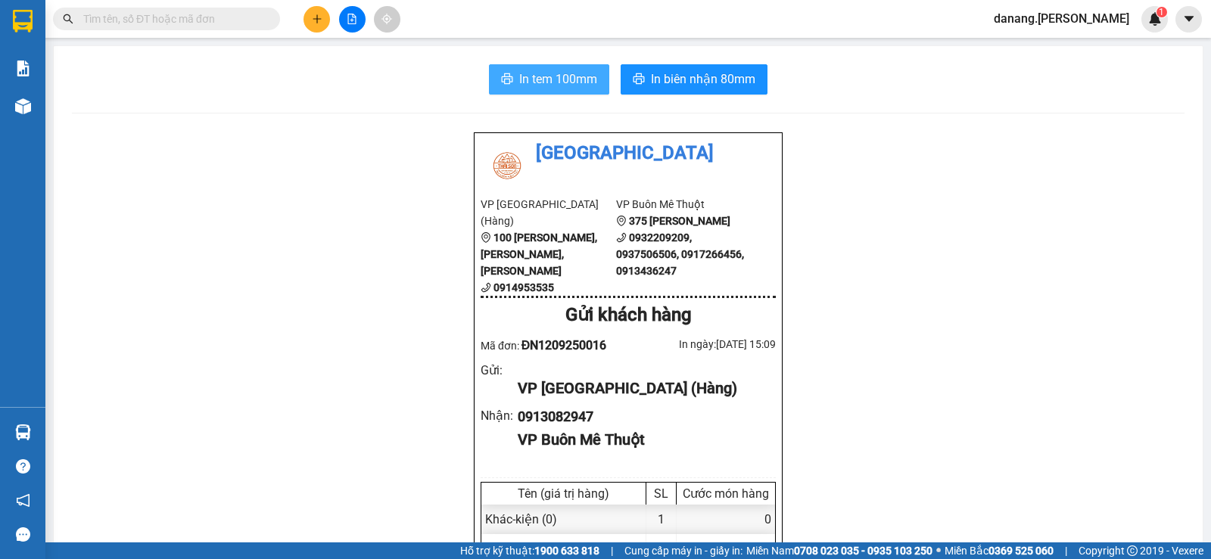
click at [568, 82] on span "In tem 100mm" at bounding box center [558, 79] width 78 height 19
click at [313, 20] on icon "plus" at bounding box center [317, 19] width 11 height 11
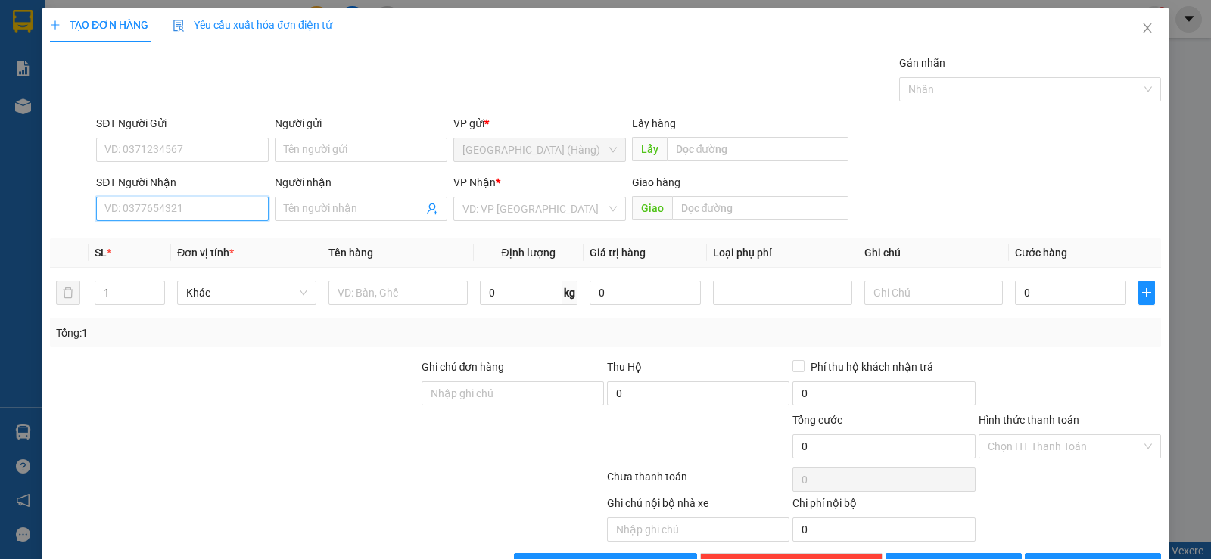
click at [157, 207] on input "SĐT Người Nhận" at bounding box center [182, 209] width 173 height 24
click at [136, 209] on input "0972052070" at bounding box center [182, 209] width 173 height 24
type input "0972002070"
click at [150, 243] on div "0972002070 - [PERSON_NAME]" at bounding box center [180, 239] width 153 height 17
type input "[PERSON_NAME]"
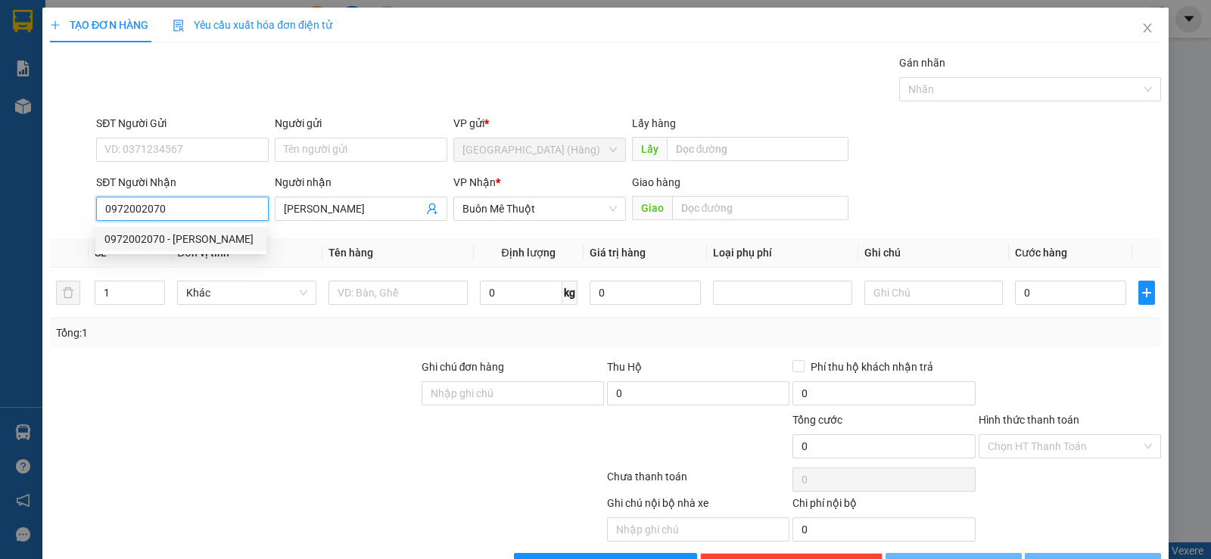
type input "100.000"
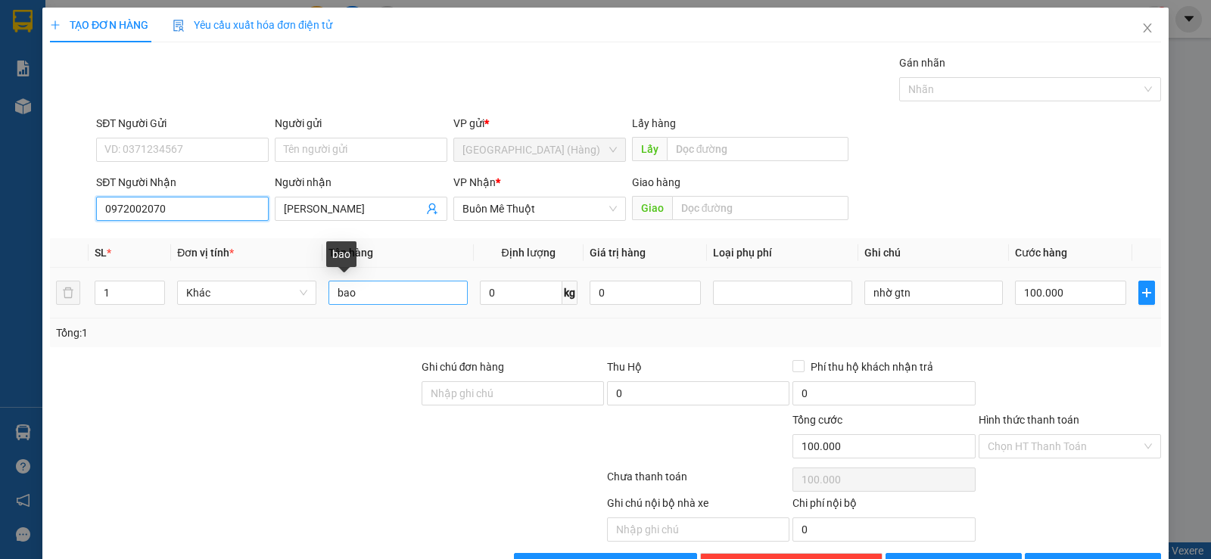
type input "0972002070"
click at [393, 294] on input "bao" at bounding box center [397, 293] width 139 height 24
type input "b"
type input "bọc"
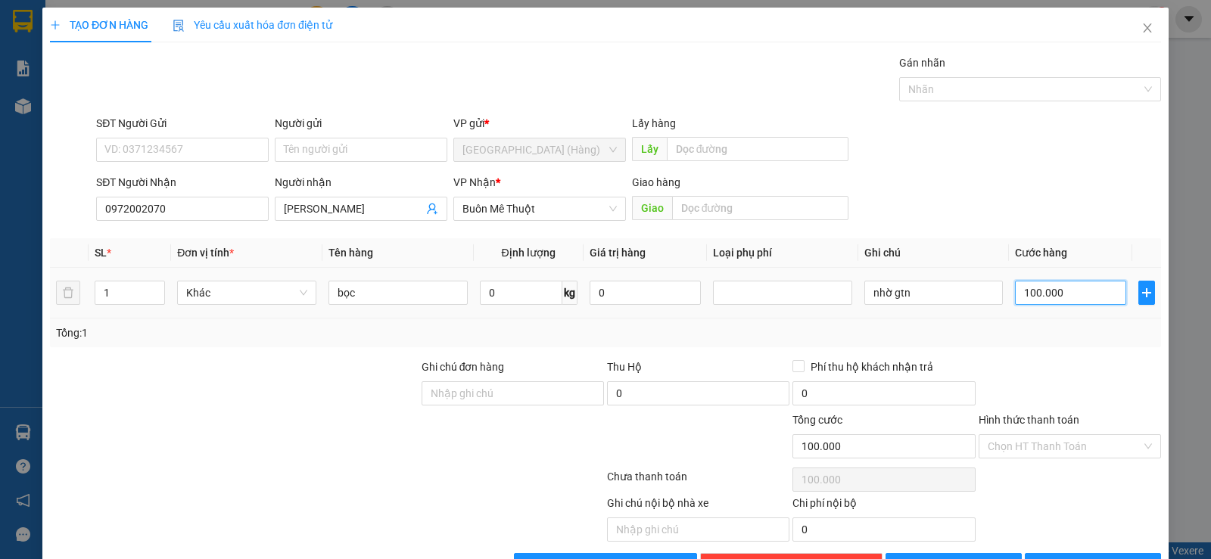
click at [1053, 296] on input "100.000" at bounding box center [1070, 293] width 111 height 24
type input "0"
click at [1015, 294] on input "0" at bounding box center [1070, 293] width 111 height 24
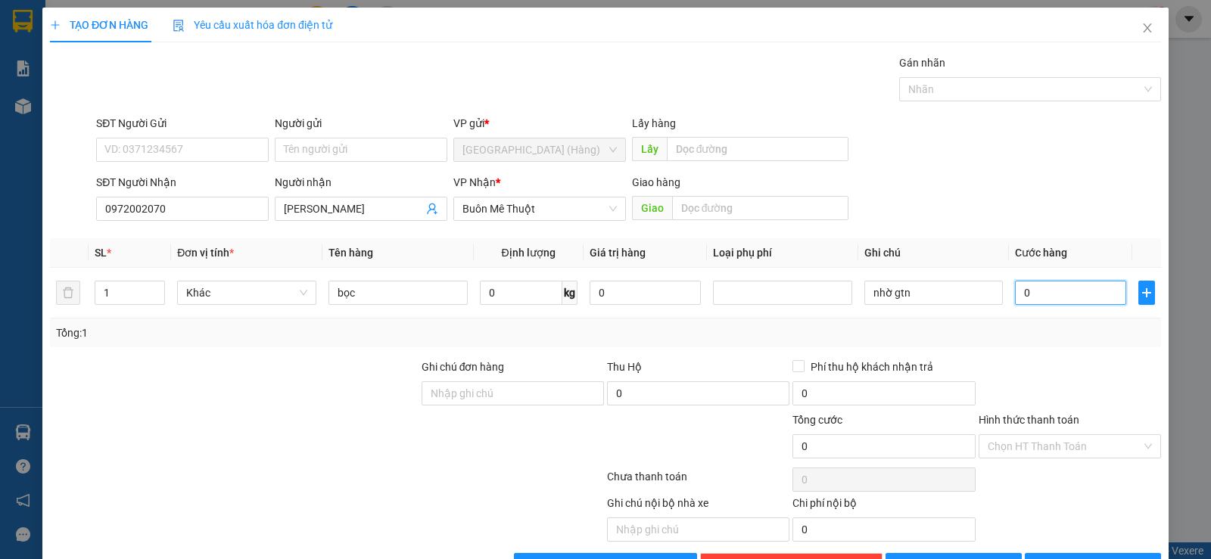
type input "50"
type input "500"
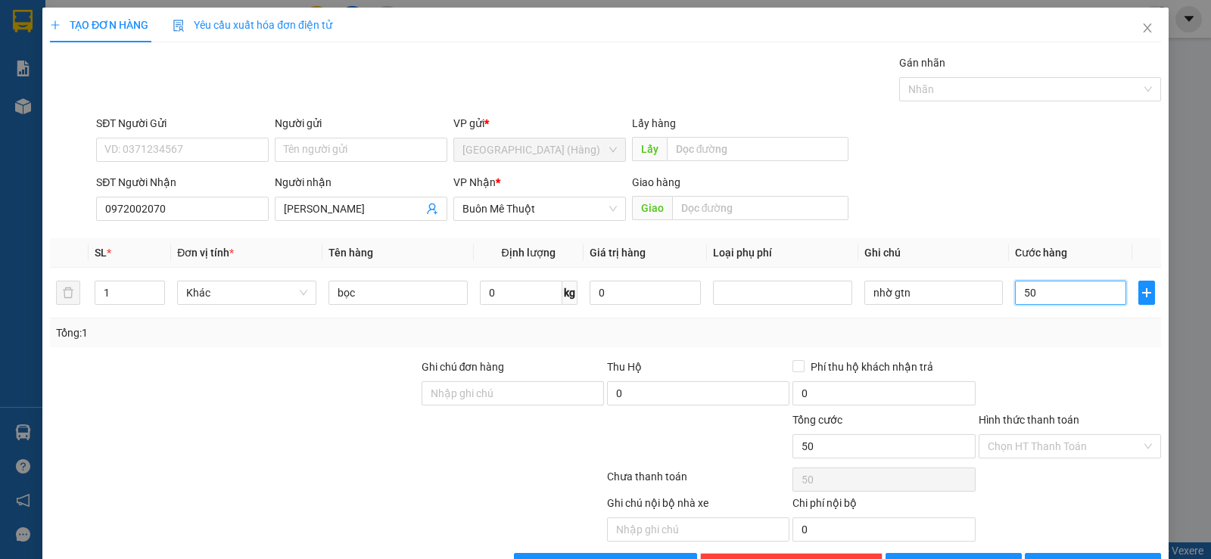
type input "500"
type input "5.000"
type input "50.000"
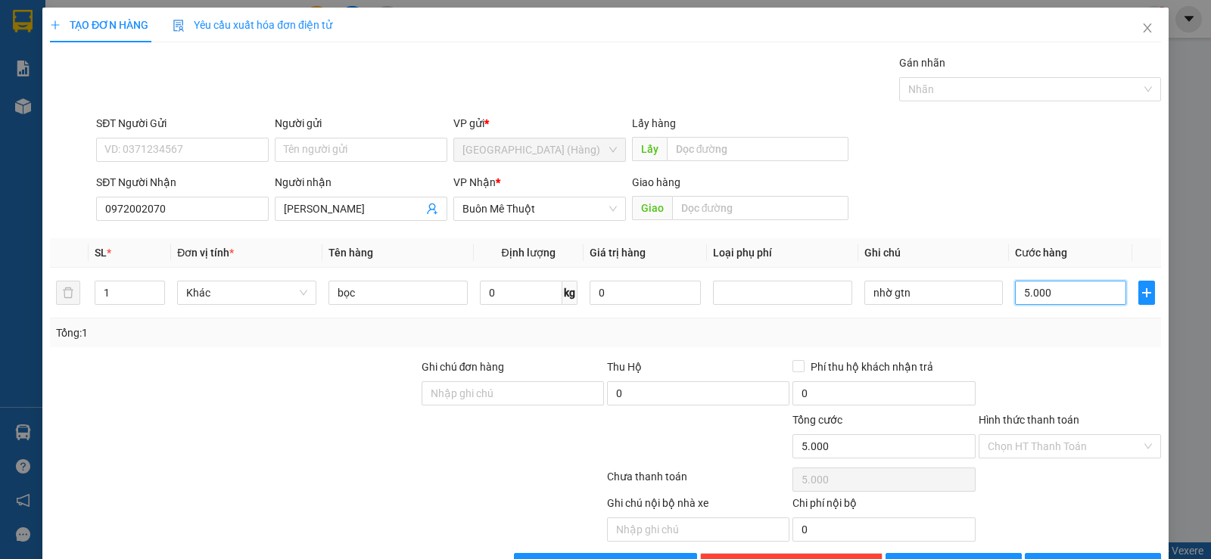
type input "50.000"
click at [920, 294] on input "nhờ gtn" at bounding box center [933, 293] width 139 height 24
type input "n"
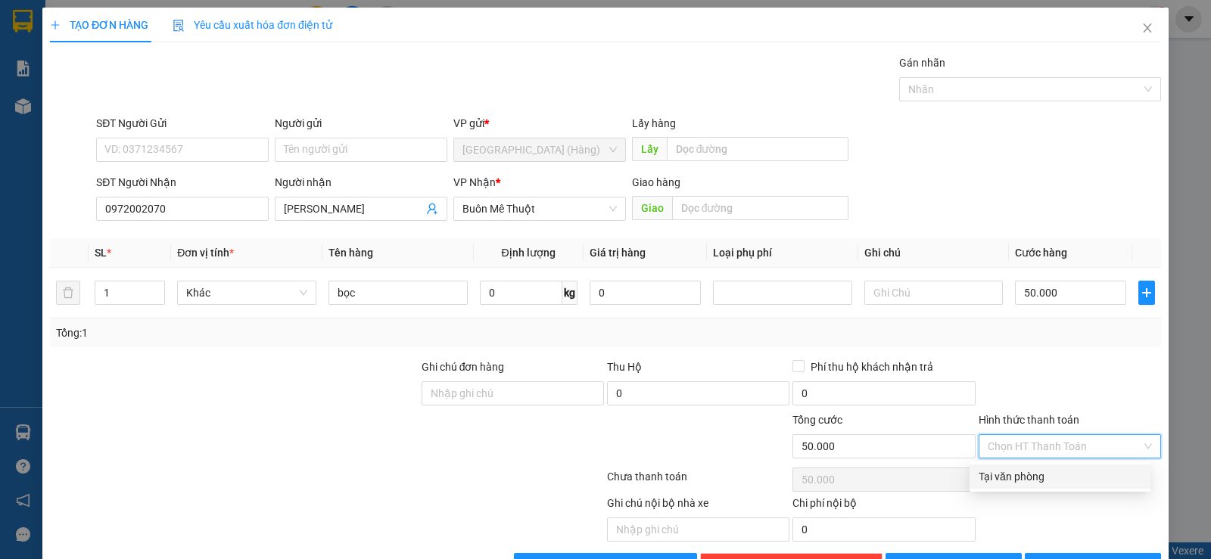
click at [1038, 444] on input "Hình thức thanh toán" at bounding box center [1065, 446] width 154 height 23
click at [1038, 484] on div "Tại văn phòng" at bounding box center [1060, 476] width 163 height 17
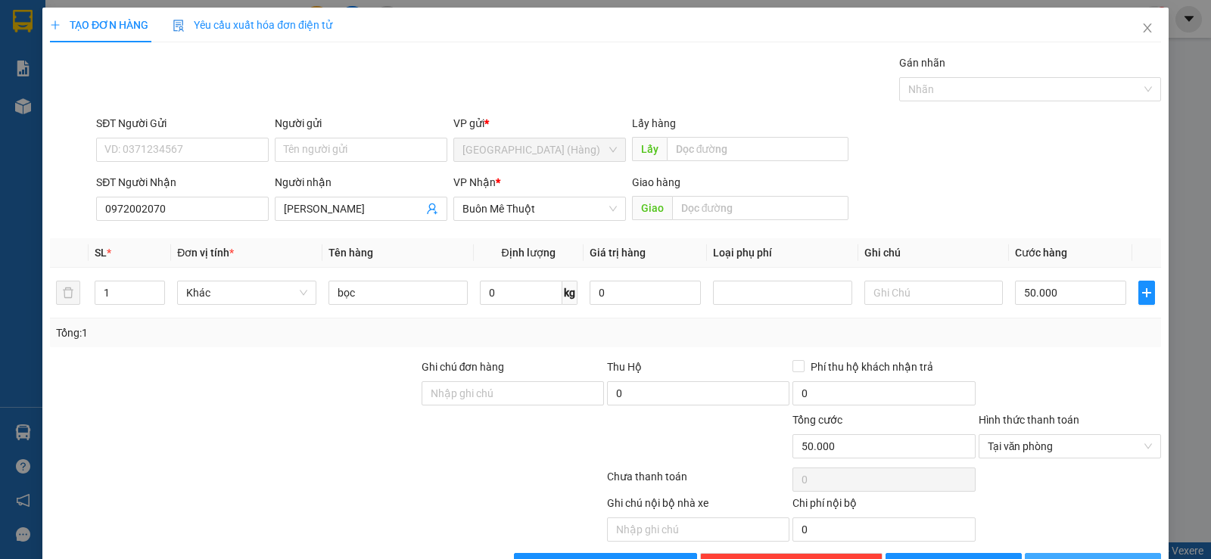
click at [1075, 557] on span "[PERSON_NAME] và In" at bounding box center [1107, 565] width 106 height 17
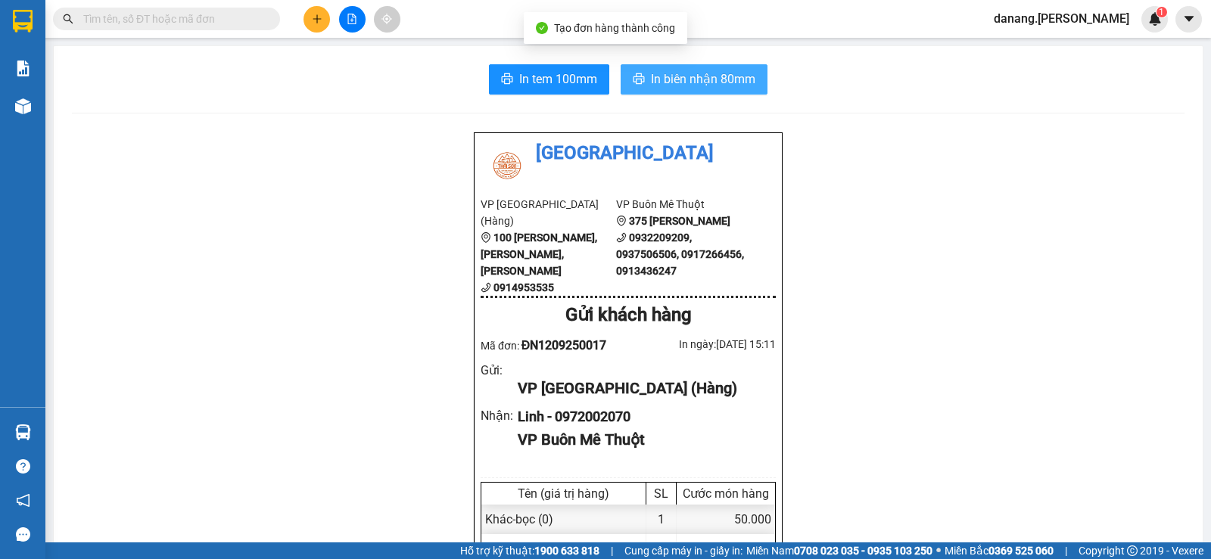
click at [715, 91] on button "In biên nhận 80mm" at bounding box center [694, 79] width 147 height 30
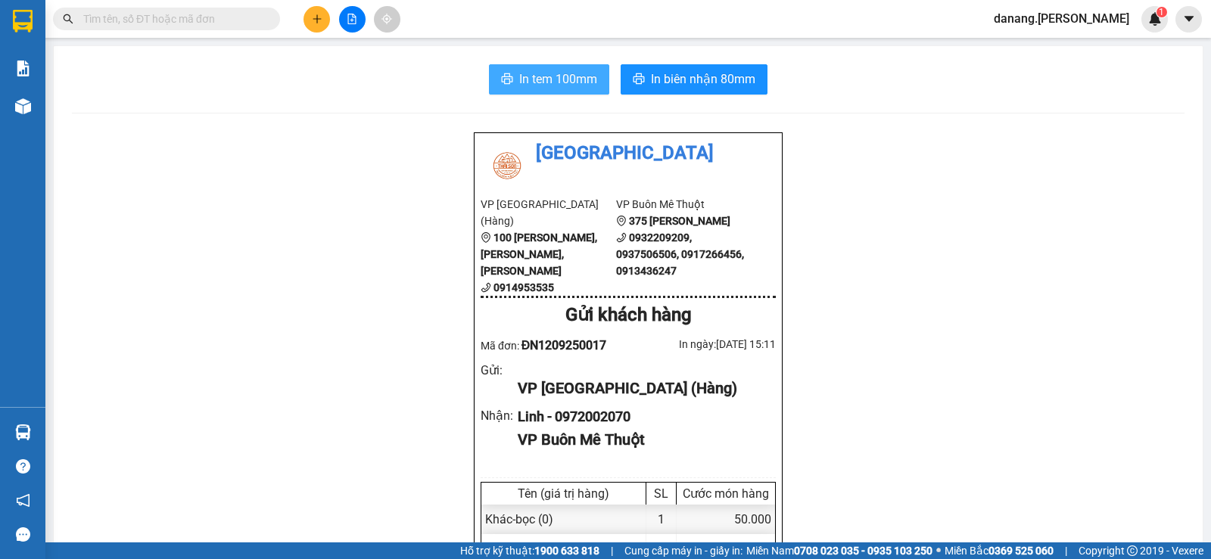
click at [547, 81] on span "In tem 100mm" at bounding box center [558, 79] width 78 height 19
